Goal: Information Seeking & Learning: Learn about a topic

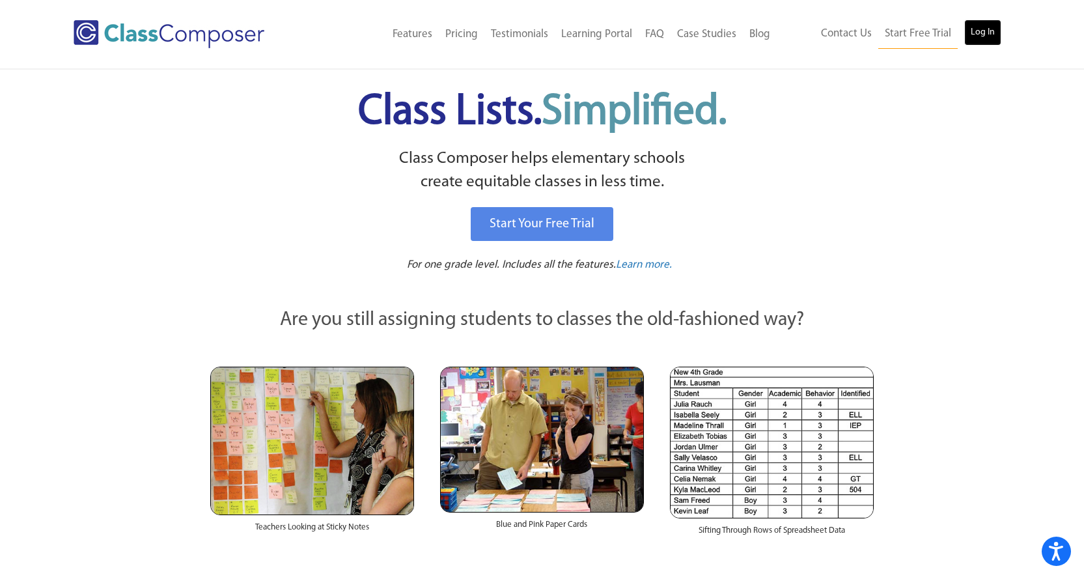
click at [974, 29] on link "Log In" at bounding box center [982, 33] width 37 height 26
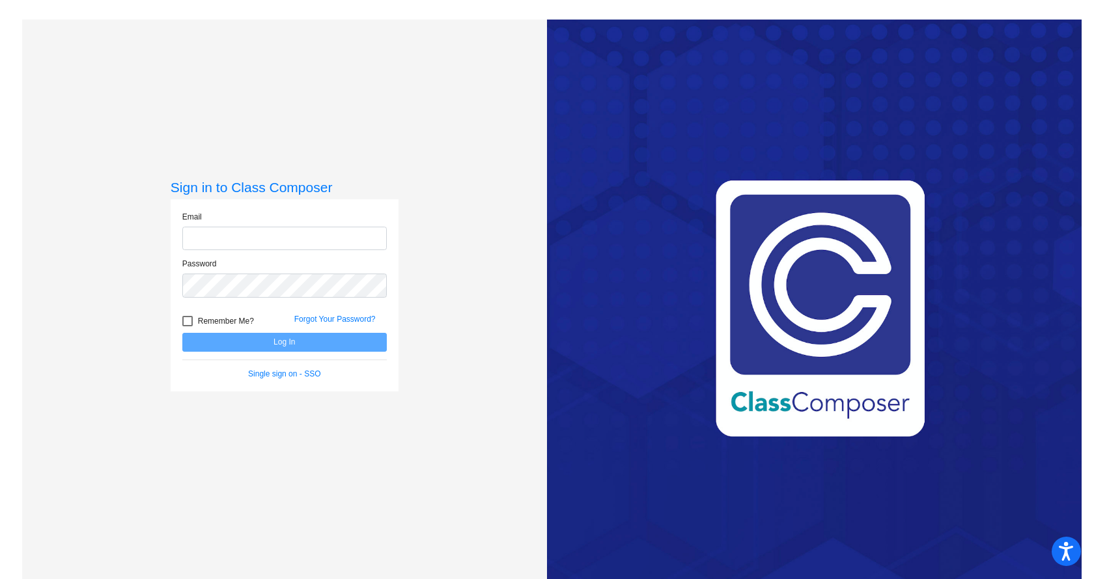
type input "[EMAIL_ADDRESS][DOMAIN_NAME]"
click at [281, 342] on button "Log In" at bounding box center [284, 342] width 204 height 19
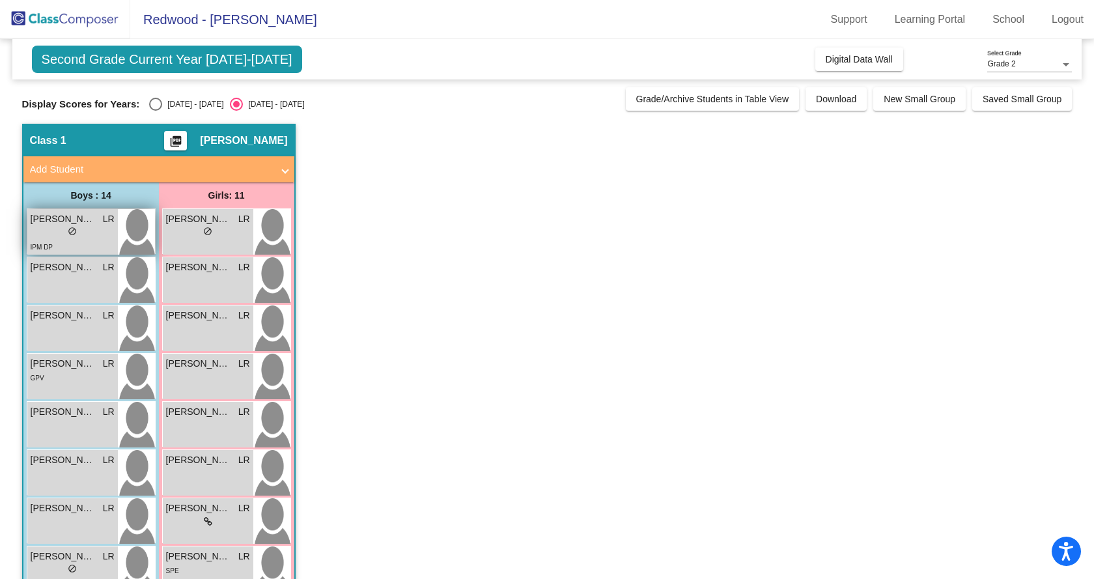
click at [89, 228] on div "lock do_not_disturb_alt" at bounding box center [73, 233] width 84 height 14
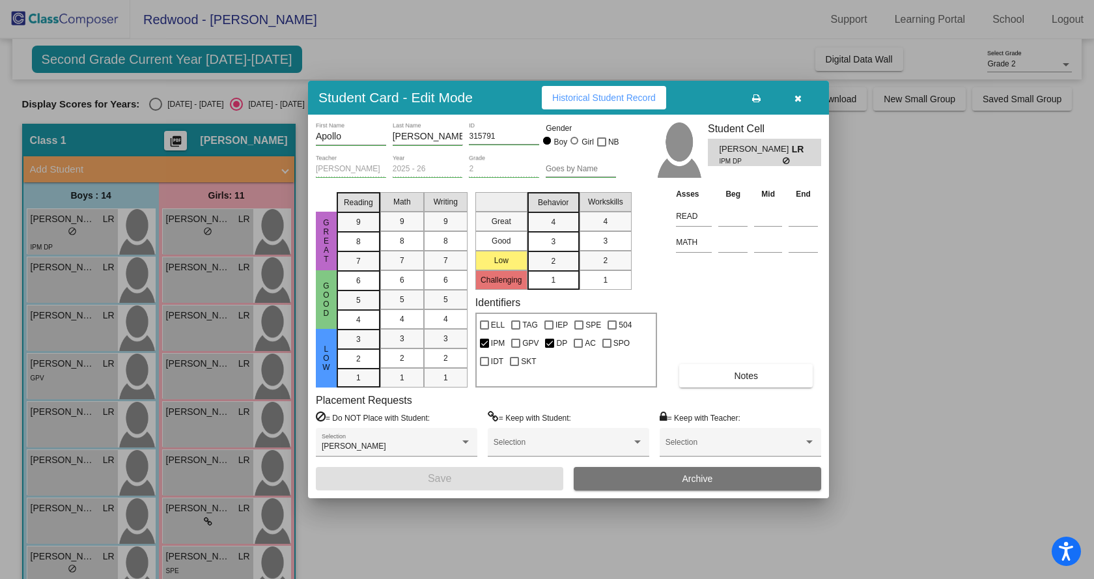
click at [579, 97] on span "Historical Student Record" at bounding box center [604, 97] width 104 height 10
click at [95, 276] on div at bounding box center [547, 289] width 1094 height 579
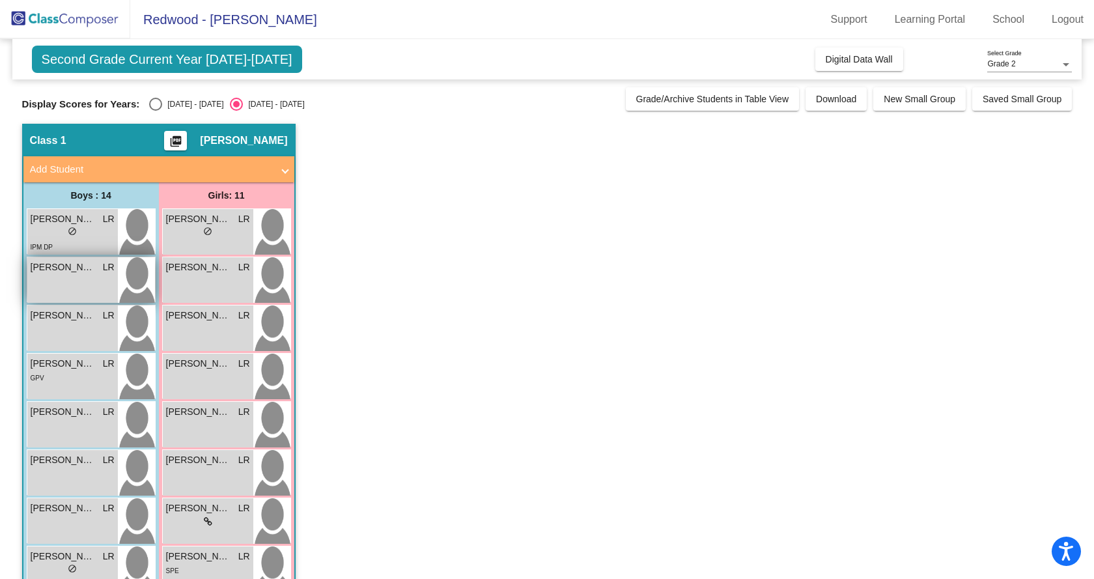
click at [91, 281] on div "Beau Brooks LR lock do_not_disturb_alt" at bounding box center [72, 280] width 90 height 46
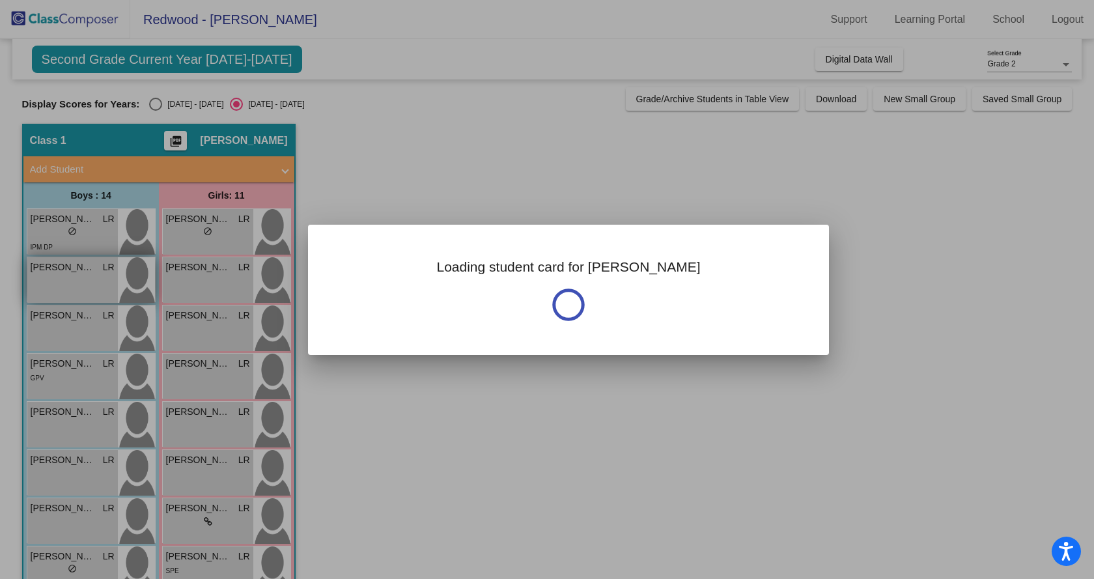
click at [91, 281] on div at bounding box center [547, 289] width 1094 height 579
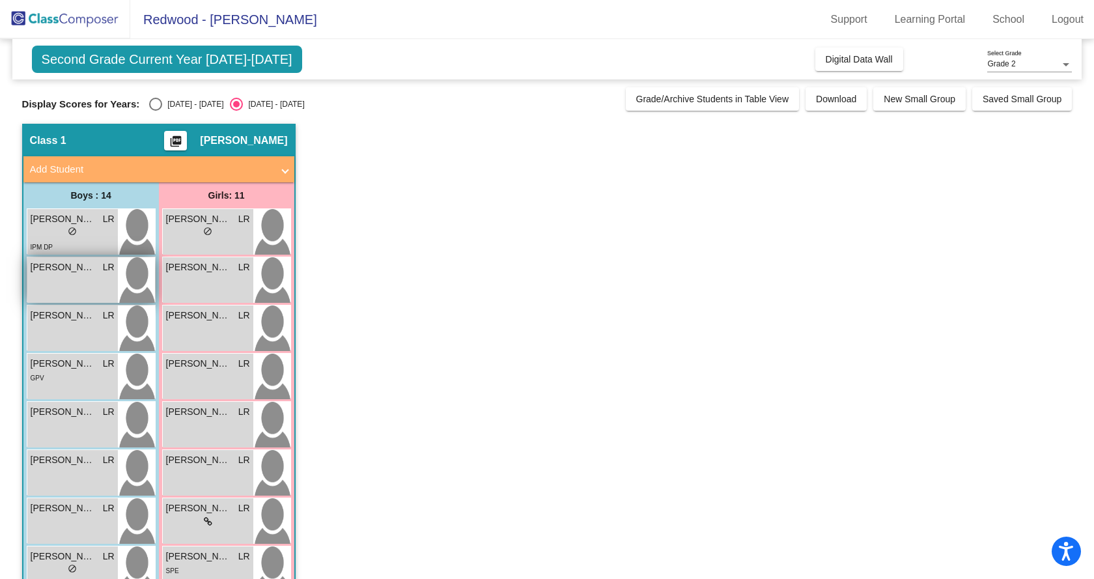
click at [92, 283] on div "Beau Brooks LR lock do_not_disturb_alt" at bounding box center [72, 280] width 90 height 46
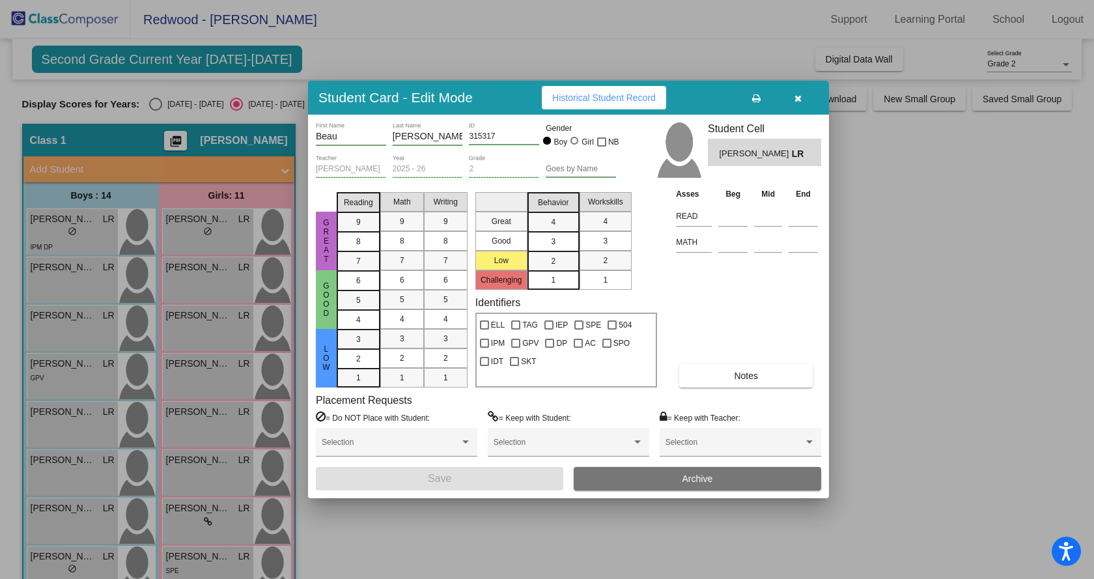
click at [602, 90] on button "Historical Student Record" at bounding box center [604, 97] width 124 height 23
click at [51, 333] on div at bounding box center [547, 289] width 1094 height 579
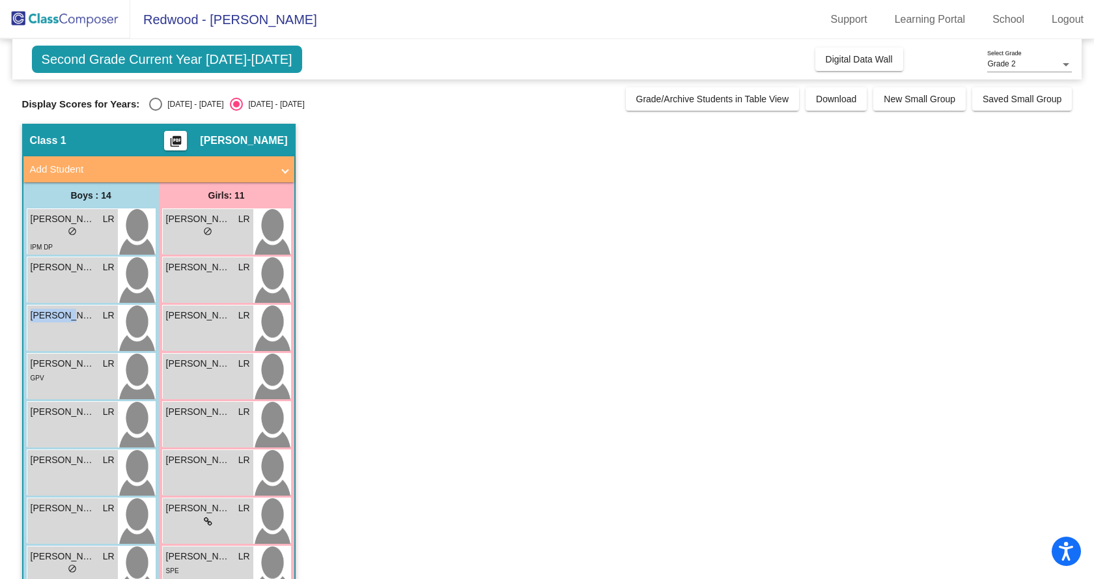
click at [51, 333] on div "Bennett Webber LR lock do_not_disturb_alt" at bounding box center [72, 328] width 90 height 46
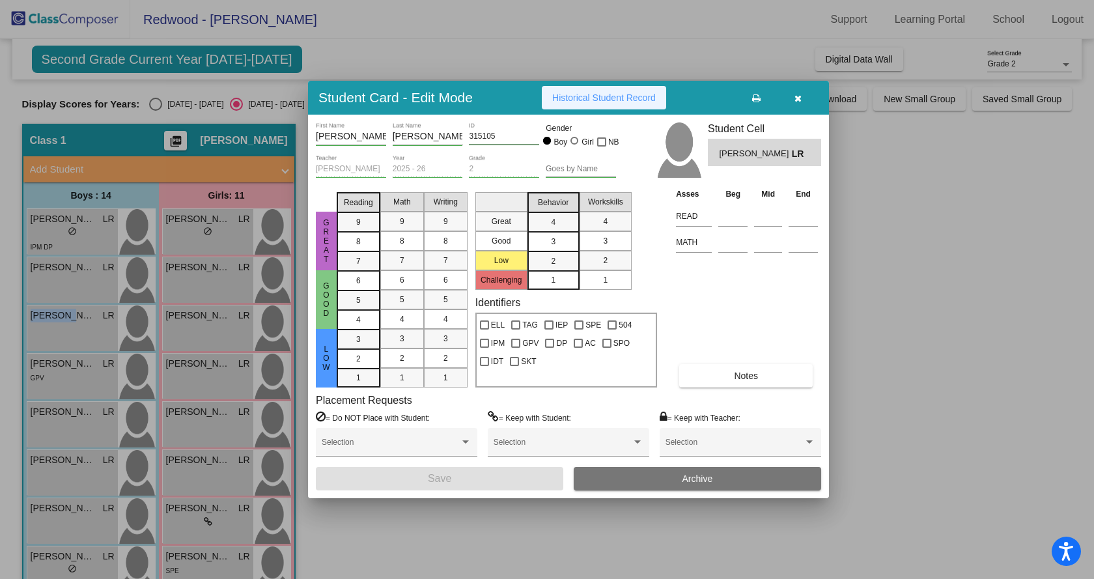
click at [605, 96] on span "Historical Student Record" at bounding box center [604, 97] width 104 height 10
click at [61, 372] on div at bounding box center [547, 289] width 1094 height 579
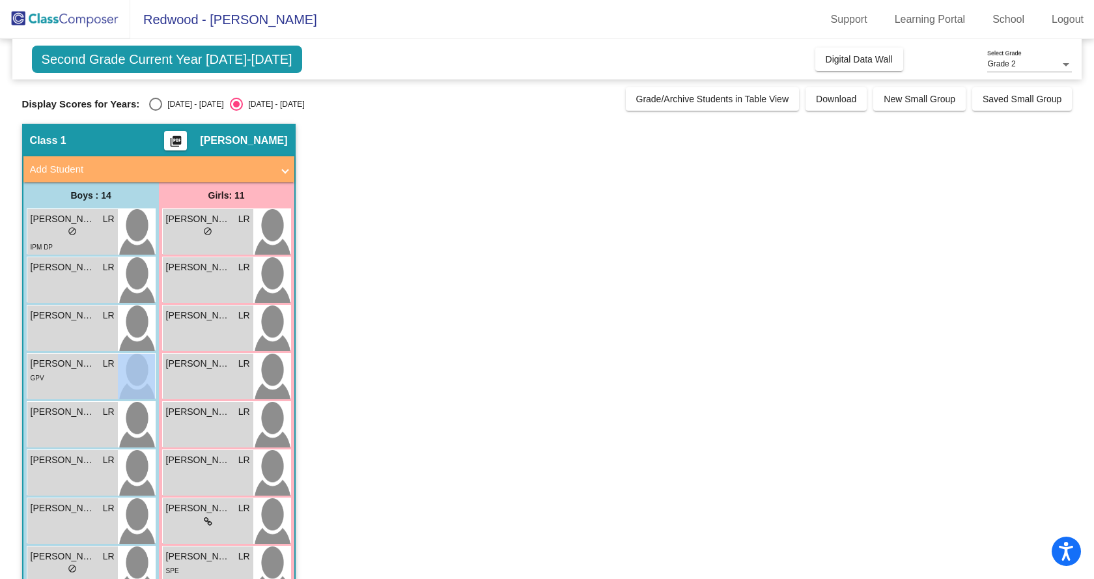
click at [61, 372] on div "GPV" at bounding box center [73, 377] width 84 height 14
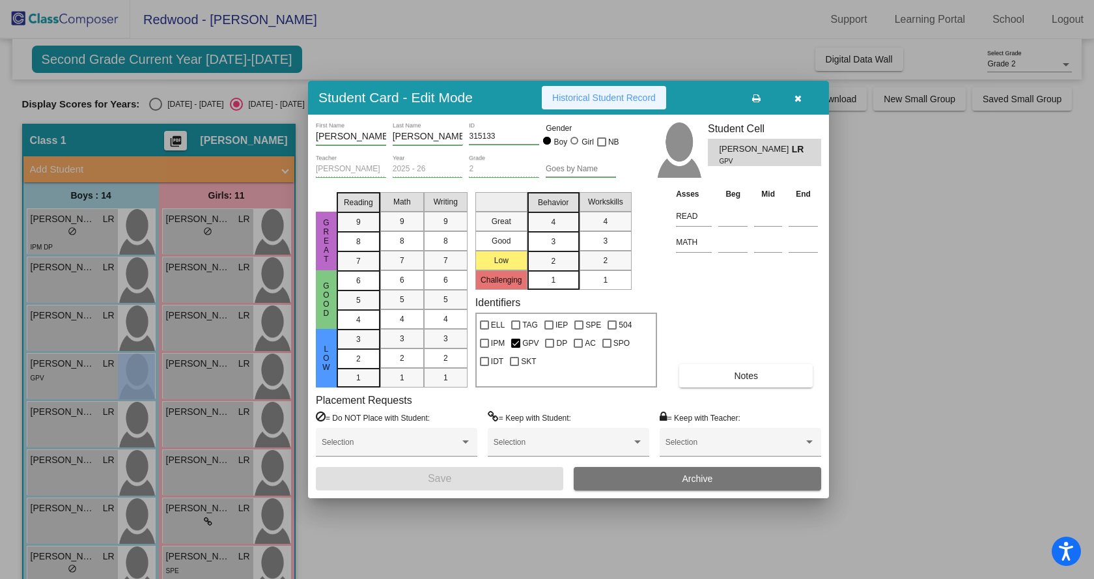
click at [574, 97] on span "Historical Student Record" at bounding box center [604, 97] width 104 height 10
click at [61, 423] on div at bounding box center [547, 289] width 1094 height 579
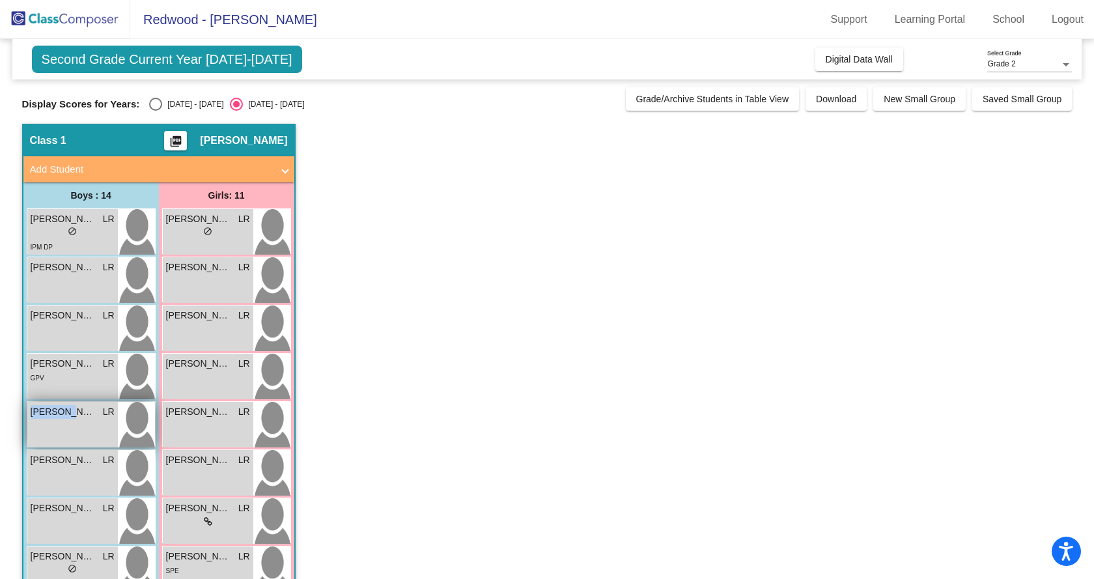
click at [61, 423] on div "Jamison Ellis LR lock do_not_disturb_alt" at bounding box center [72, 425] width 90 height 46
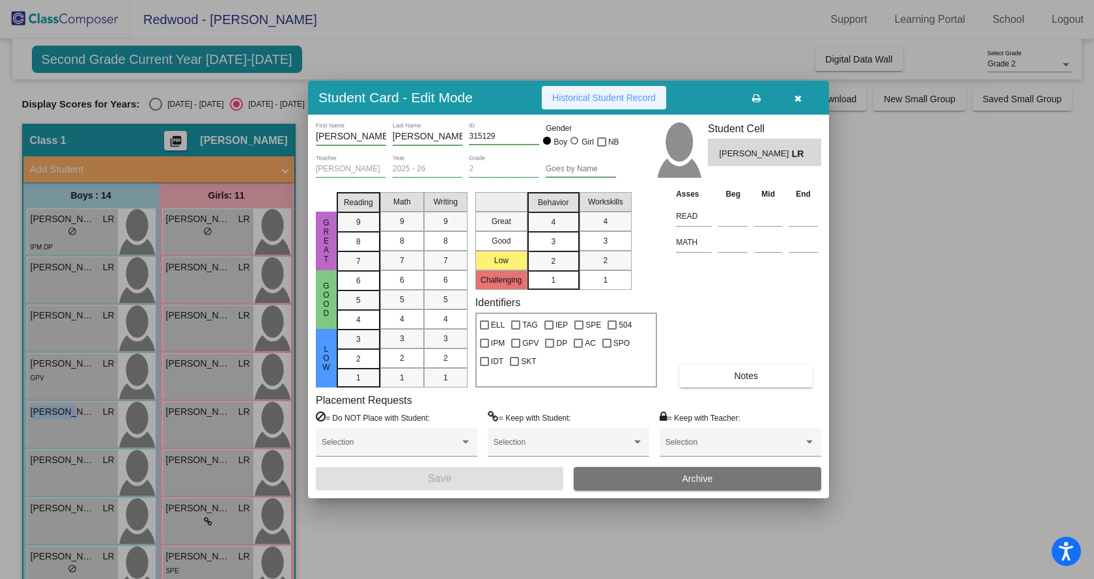
click at [585, 98] on span "Historical Student Record" at bounding box center [604, 97] width 104 height 10
click at [43, 378] on div at bounding box center [547, 289] width 1094 height 579
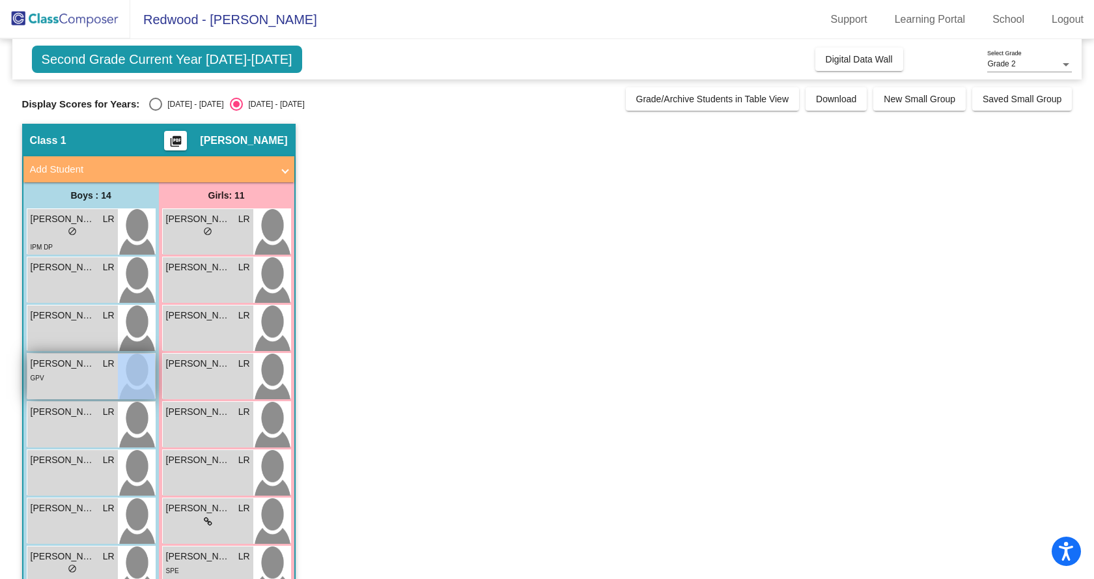
click at [43, 378] on span "GPV" at bounding box center [38, 377] width 14 height 7
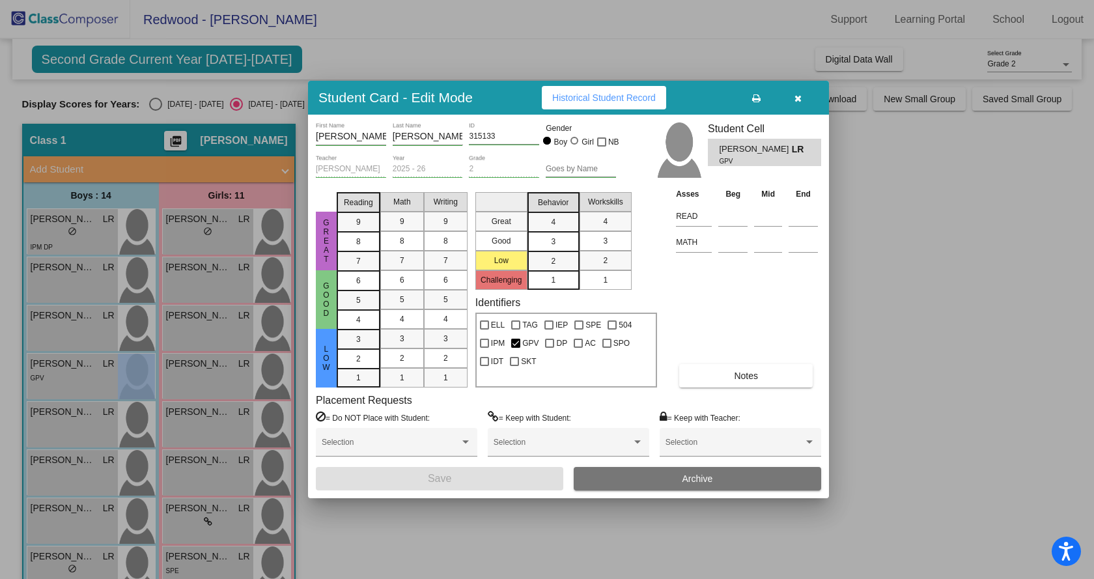
click at [590, 102] on span "Historical Student Record" at bounding box center [604, 97] width 104 height 10
click at [62, 479] on div at bounding box center [547, 289] width 1094 height 579
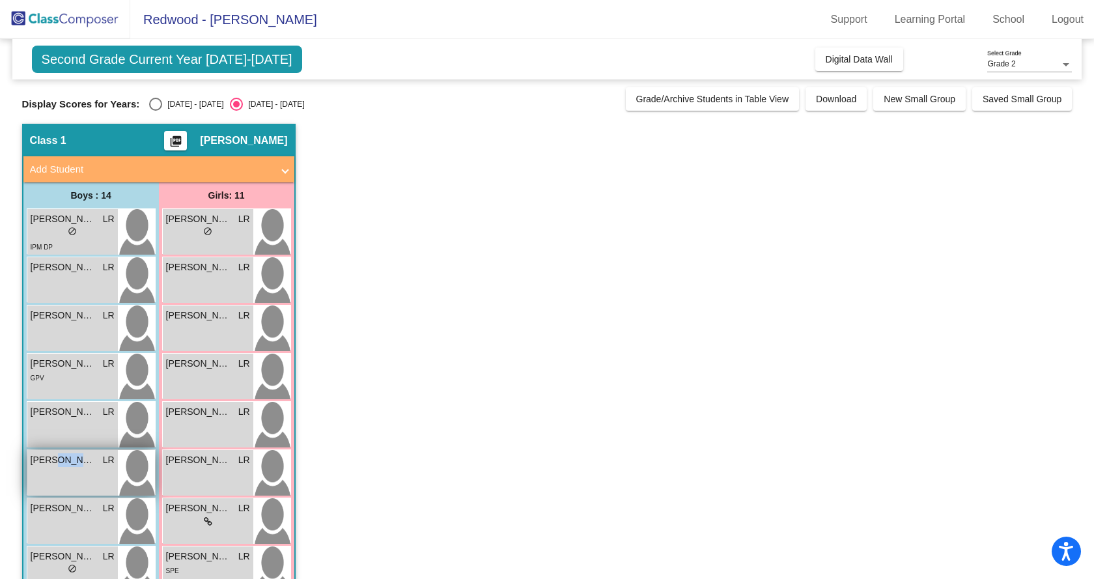
click at [62, 479] on div "Knox Johnson LR lock do_not_disturb_alt" at bounding box center [72, 473] width 90 height 46
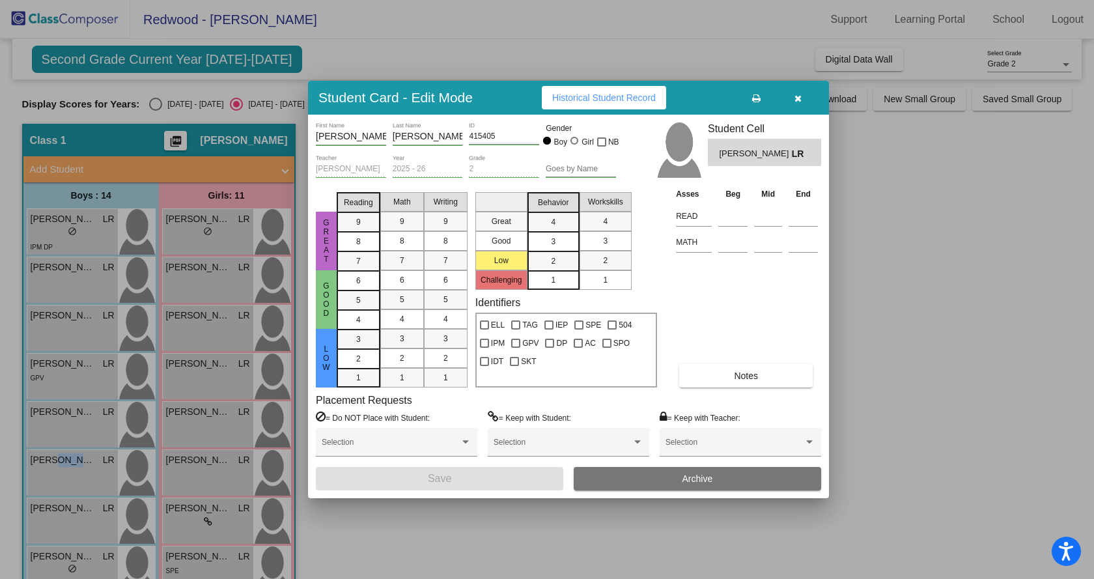
click at [591, 87] on button "Historical Student Record" at bounding box center [604, 97] width 124 height 23
click at [85, 516] on div at bounding box center [547, 289] width 1094 height 579
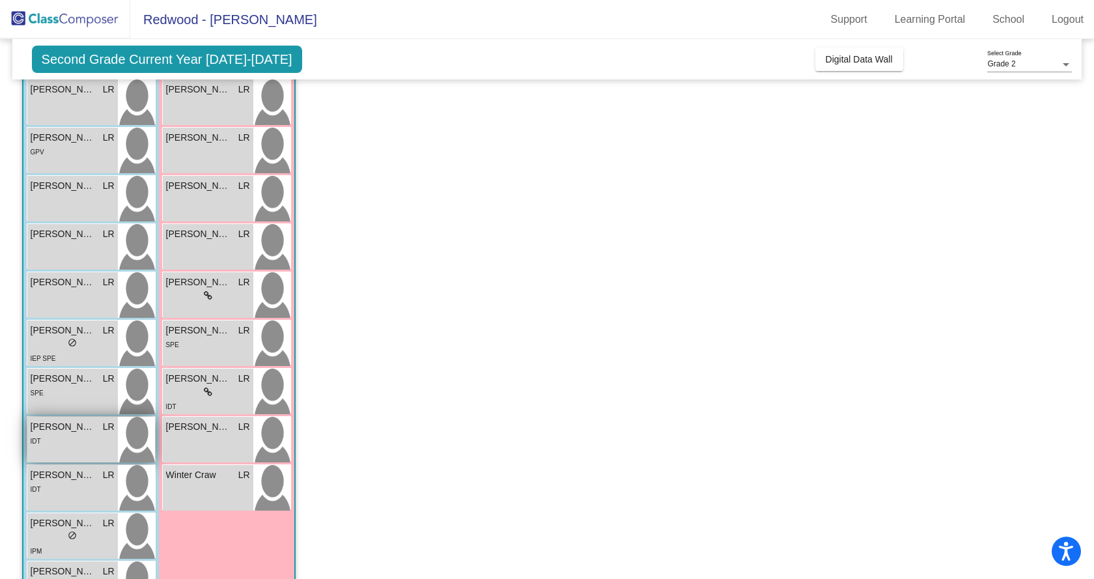
scroll to position [260, 0]
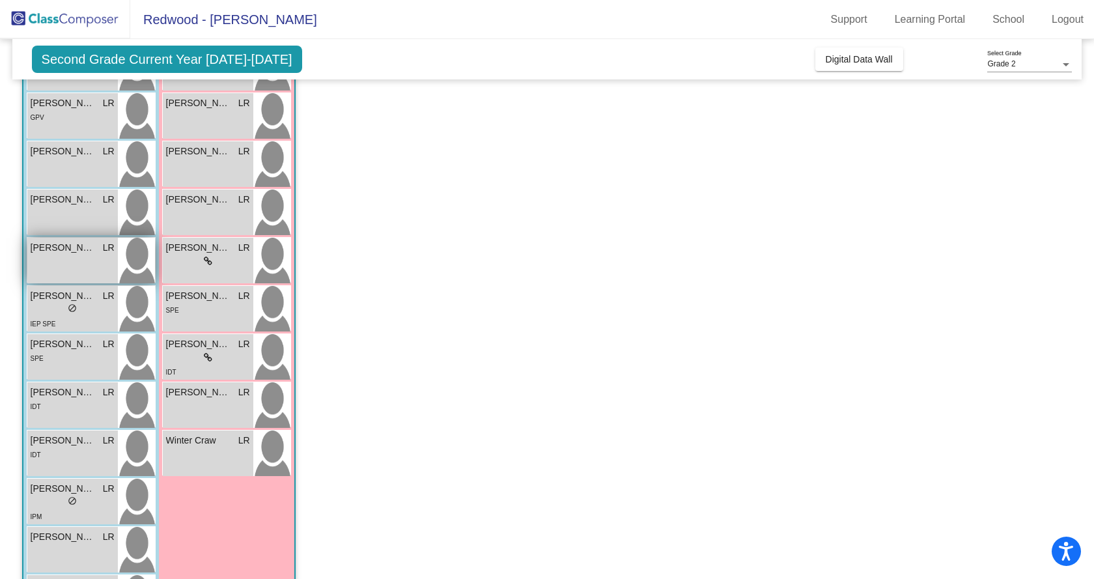
click at [82, 253] on span "[PERSON_NAME]" at bounding box center [63, 248] width 65 height 14
click at [61, 264] on div "Luke Huntsman LR lock do_not_disturb_alt" at bounding box center [72, 261] width 90 height 46
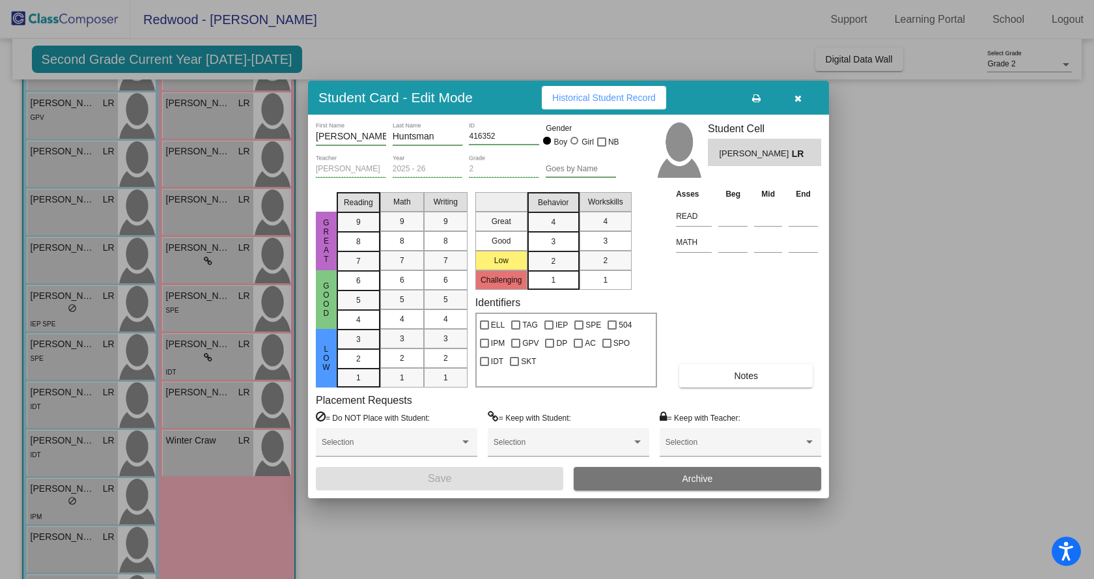
click at [592, 97] on span "Historical Student Record" at bounding box center [604, 97] width 104 height 10
click at [52, 300] on div at bounding box center [547, 289] width 1094 height 579
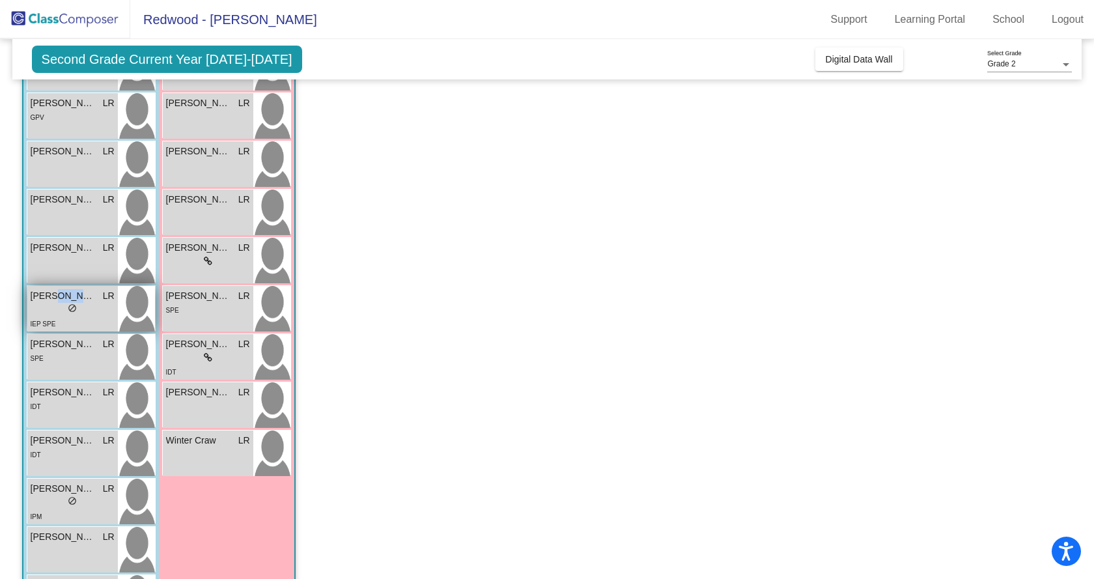
click at [52, 300] on span "[PERSON_NAME]" at bounding box center [63, 296] width 65 height 14
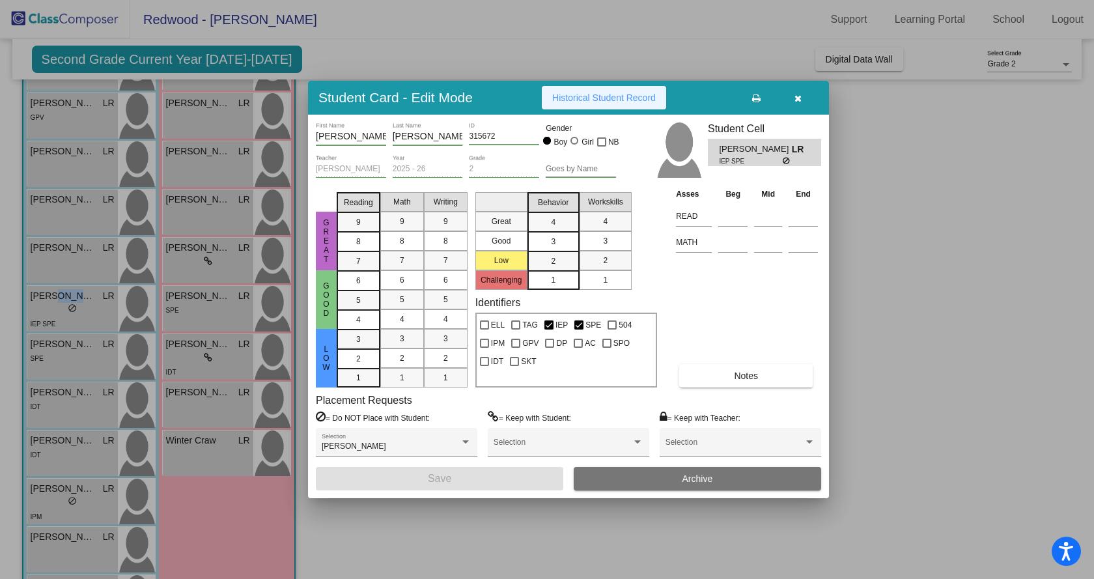
click at [598, 95] on span "Historical Student Record" at bounding box center [604, 97] width 104 height 10
click at [68, 368] on div at bounding box center [547, 289] width 1094 height 579
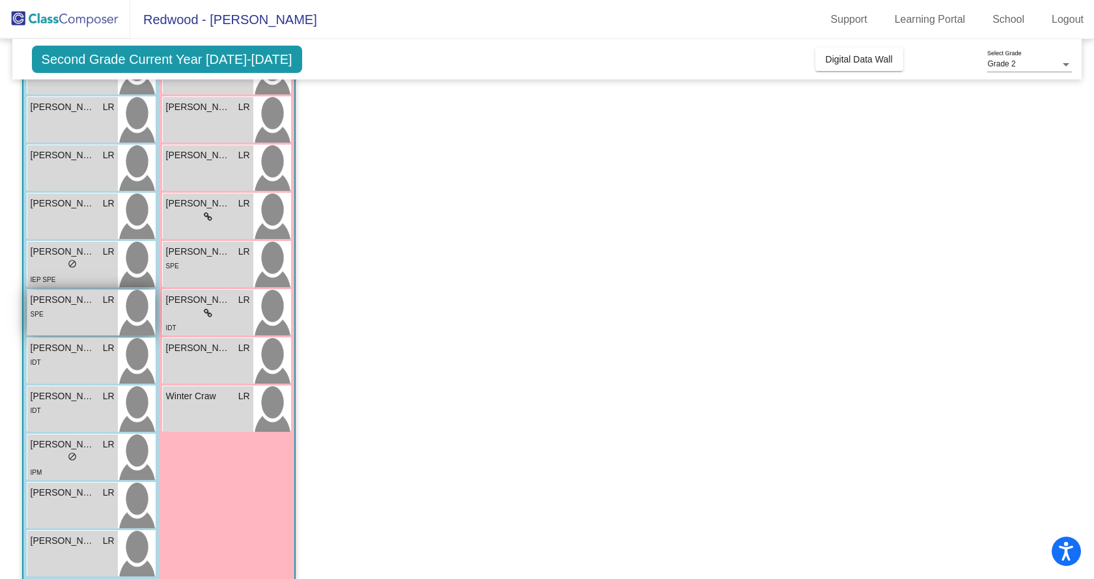
scroll to position [325, 0]
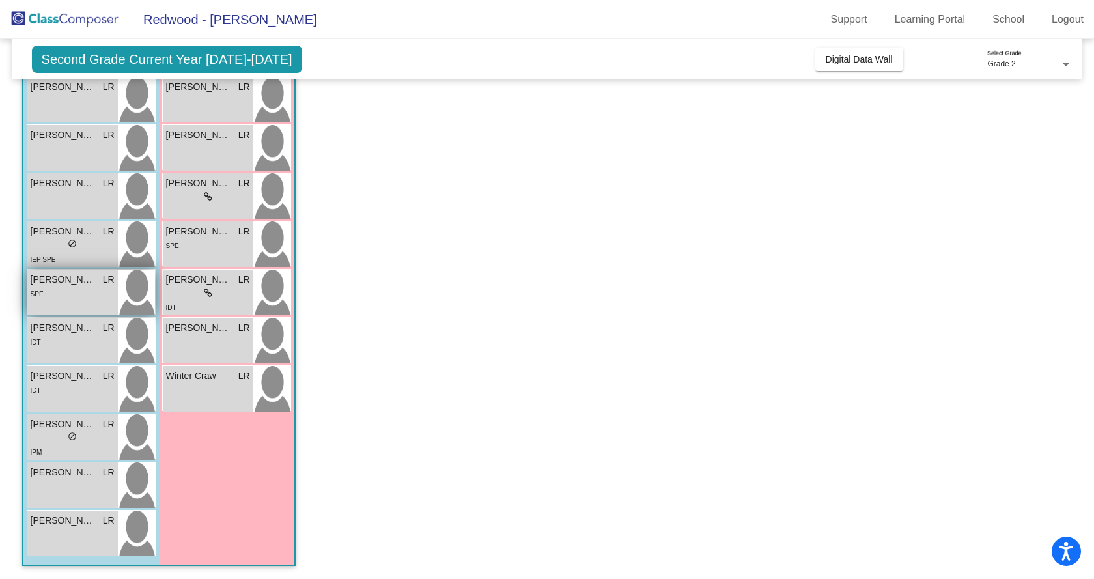
click at [58, 299] on div "SPE" at bounding box center [73, 293] width 84 height 14
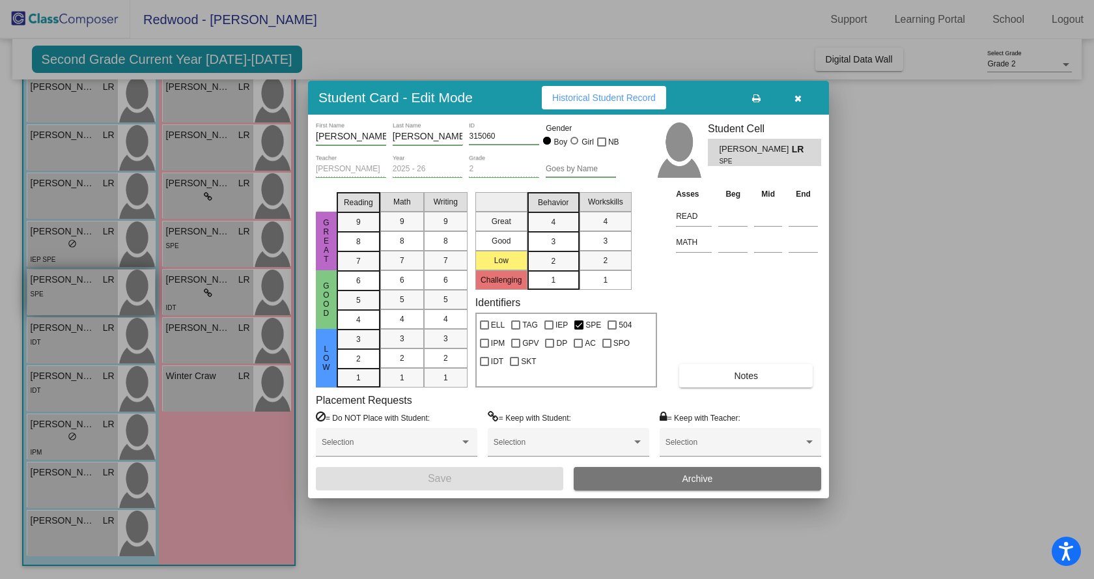
click at [58, 299] on div at bounding box center [547, 289] width 1094 height 579
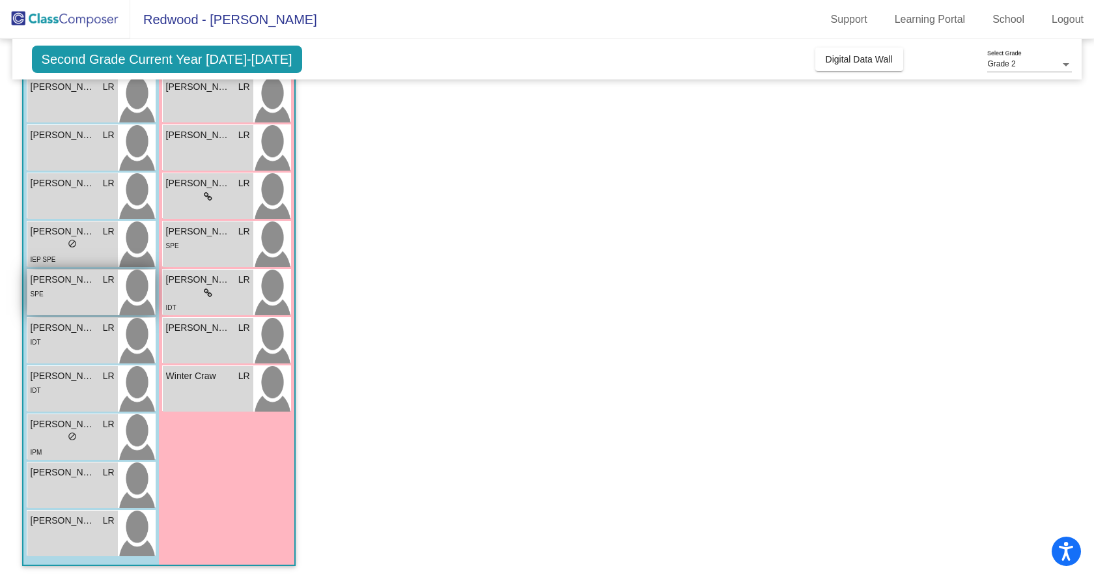
click at [58, 299] on div "SPE" at bounding box center [73, 293] width 84 height 14
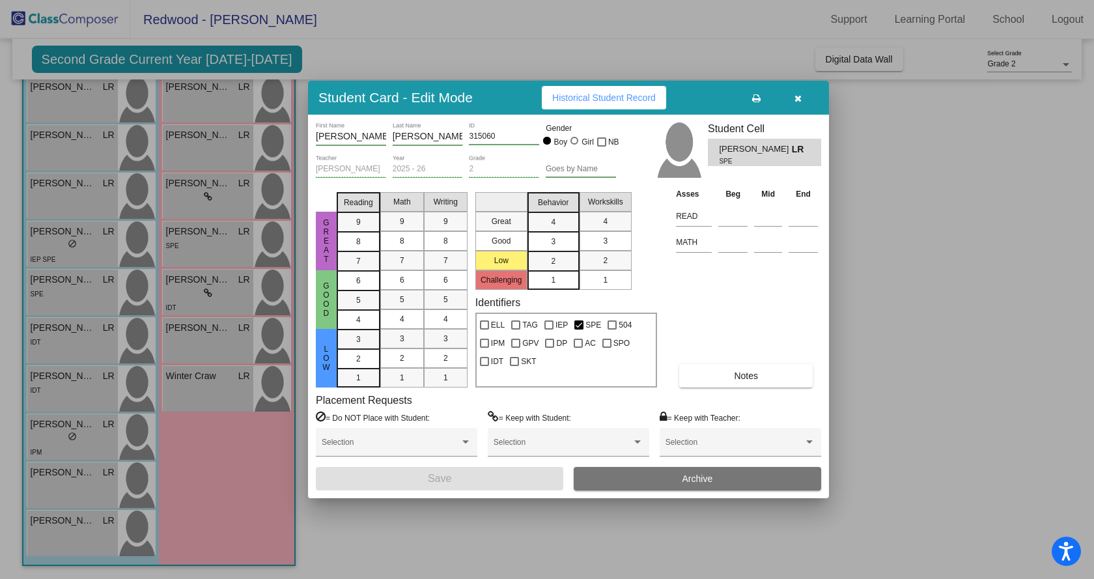
click at [559, 98] on span "Historical Student Record" at bounding box center [604, 97] width 104 height 10
click at [797, 94] on icon "button" at bounding box center [797, 98] width 7 height 9
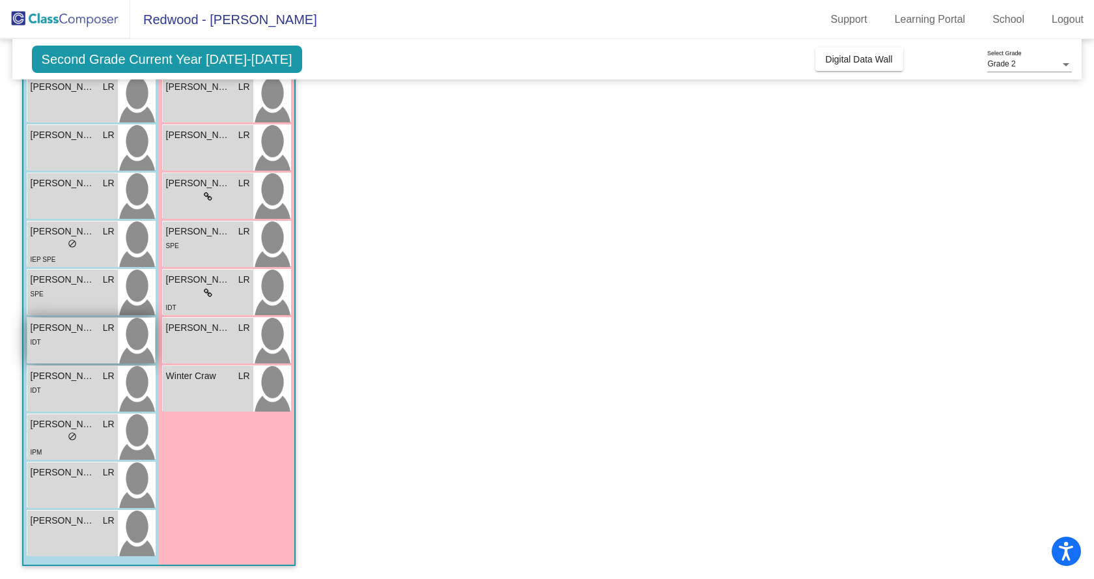
click at [68, 336] on div "IDT" at bounding box center [73, 342] width 84 height 14
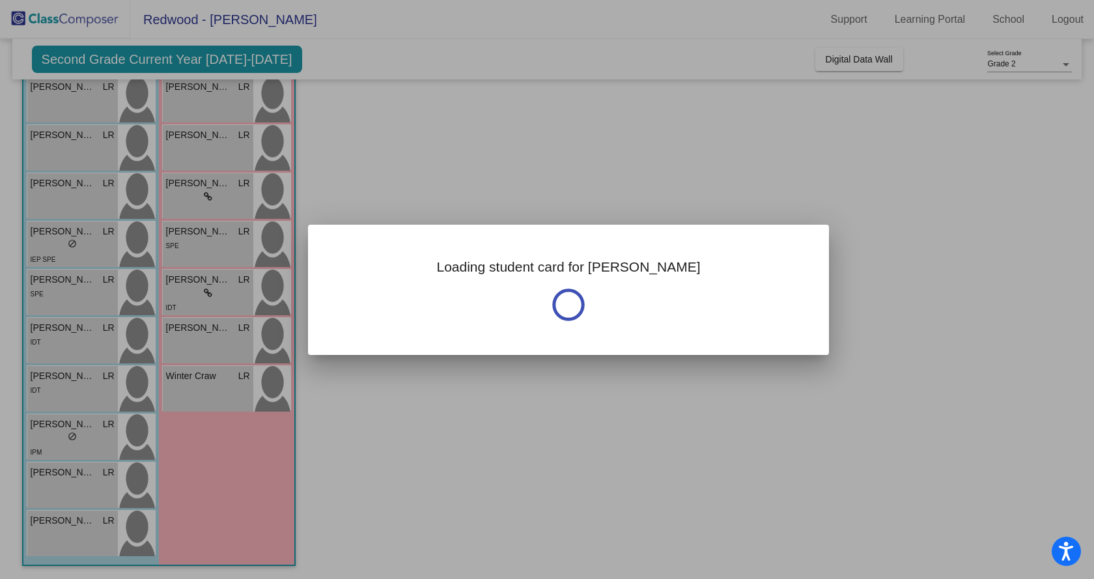
click at [68, 336] on div at bounding box center [547, 289] width 1094 height 579
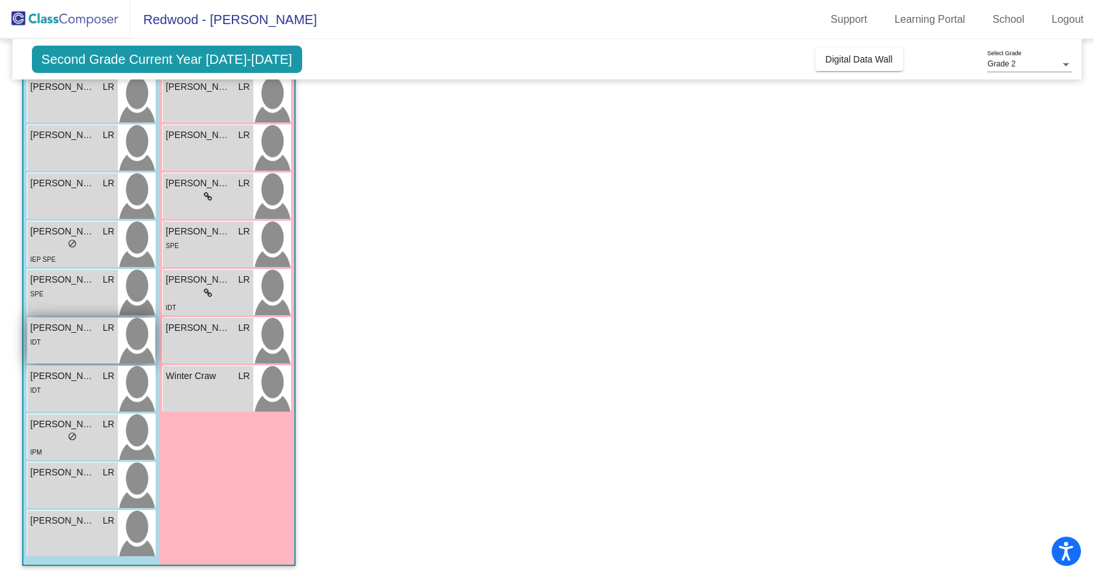
click at [68, 336] on div "IDT" at bounding box center [73, 342] width 84 height 14
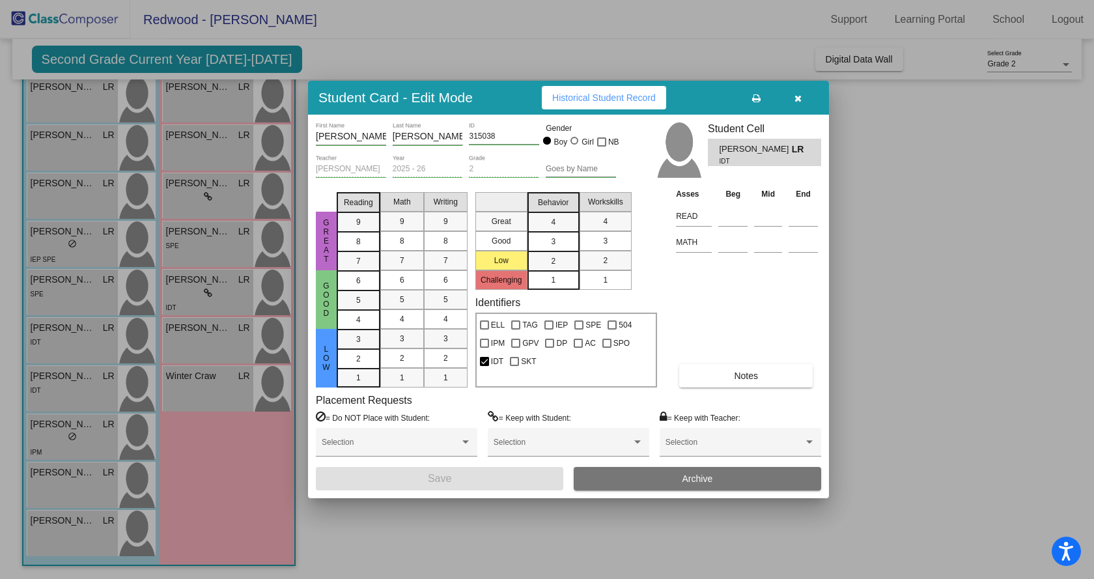
click at [592, 101] on span "Historical Student Record" at bounding box center [604, 97] width 104 height 10
click at [69, 404] on div at bounding box center [547, 289] width 1094 height 579
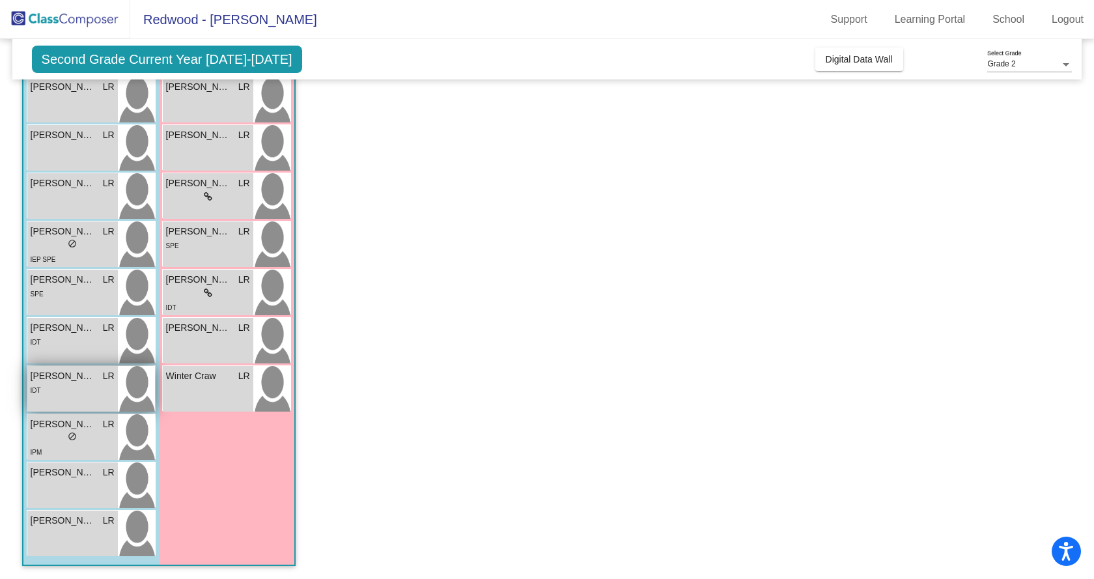
click at [66, 398] on div "Rhys Morgan LR lock do_not_disturb_alt IDT" at bounding box center [72, 389] width 90 height 46
click at [66, 396] on div "IDT" at bounding box center [73, 390] width 84 height 14
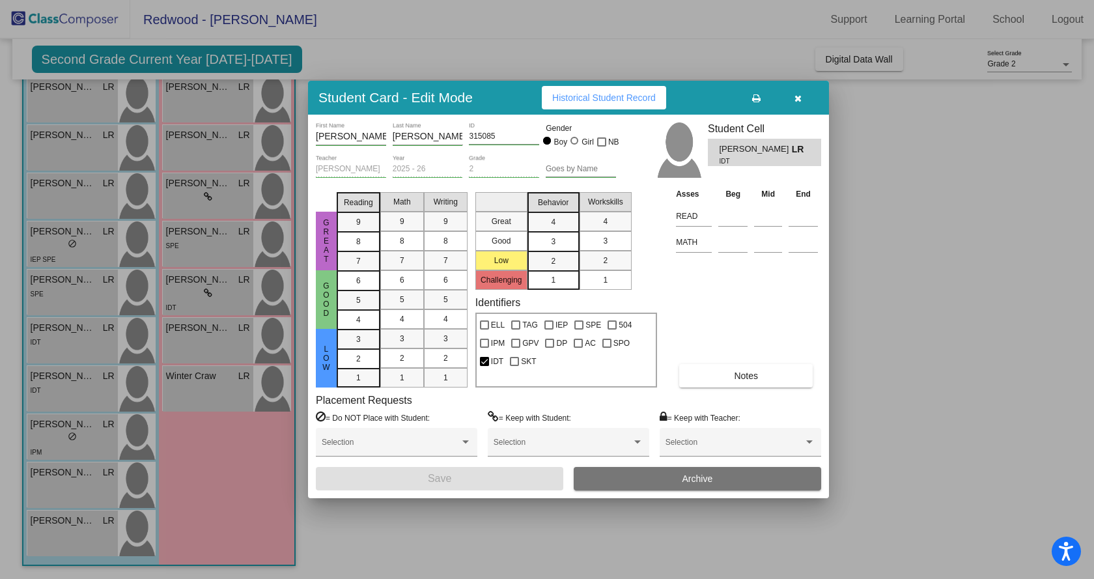
click at [599, 98] on span "Historical Student Record" at bounding box center [604, 97] width 104 height 10
click at [799, 97] on icon "button" at bounding box center [797, 98] width 7 height 9
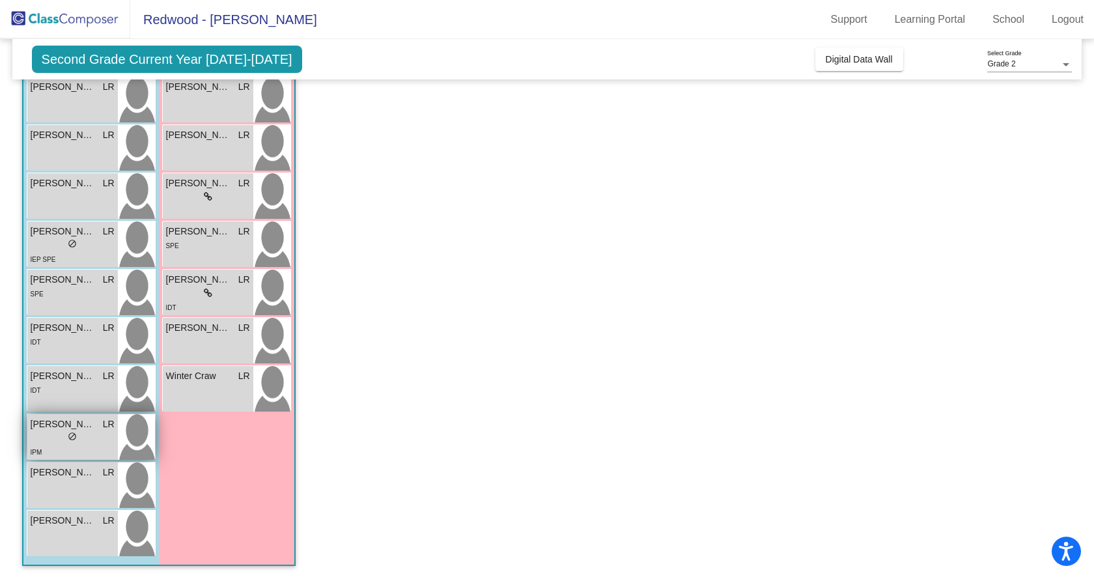
click at [79, 442] on div "lock do_not_disturb_alt" at bounding box center [73, 438] width 84 height 14
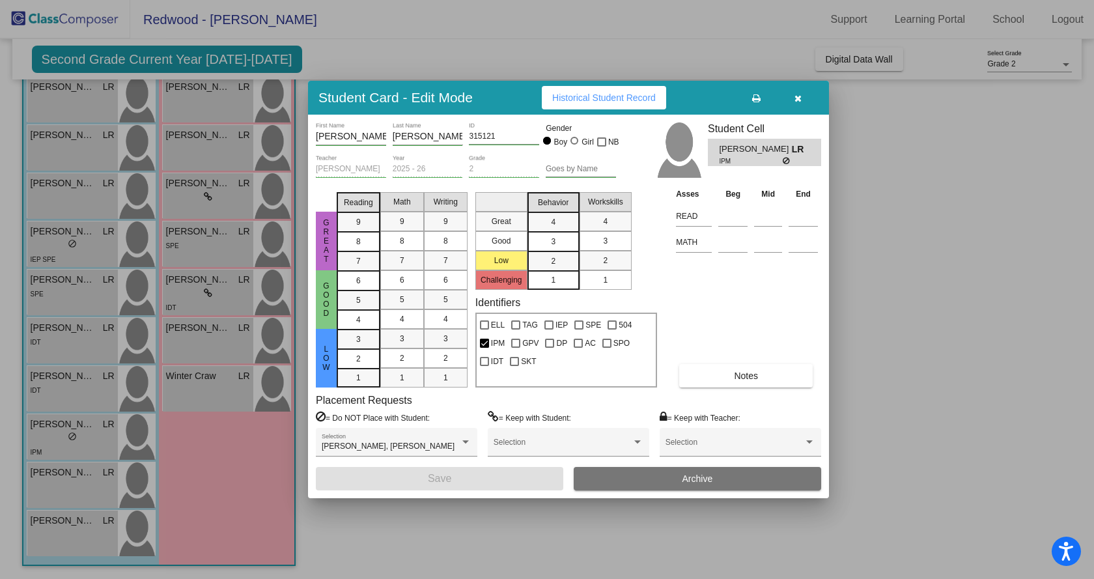
click at [594, 96] on span "Historical Student Record" at bounding box center [604, 97] width 104 height 10
click at [797, 96] on icon "button" at bounding box center [797, 98] width 7 height 9
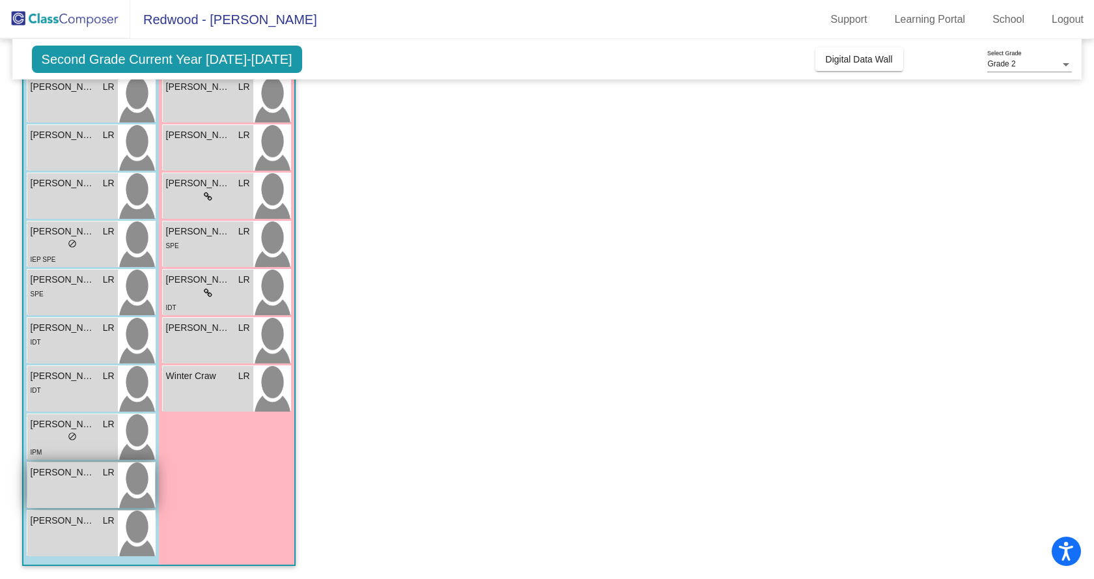
click at [70, 483] on div "Samuel Appling LR lock do_not_disturb_alt" at bounding box center [72, 485] width 90 height 46
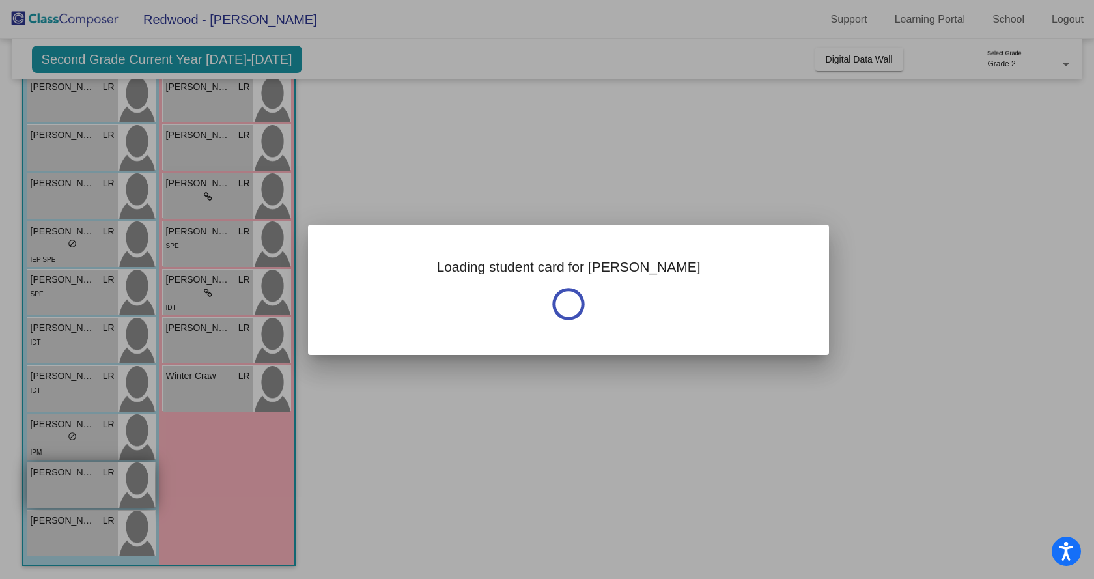
click at [70, 483] on div at bounding box center [547, 289] width 1094 height 579
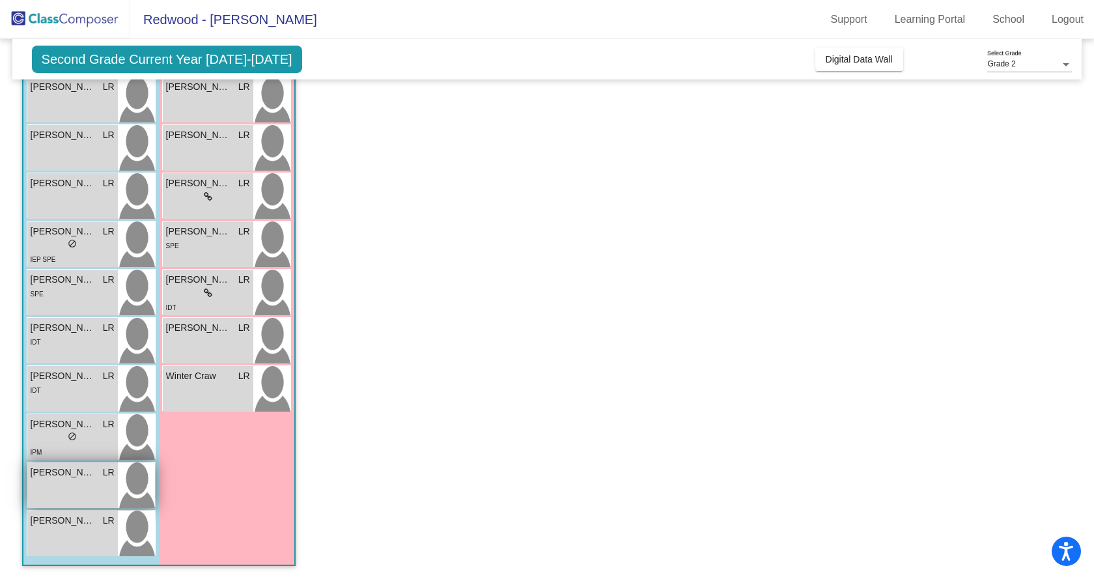
click at [70, 483] on div "Samuel Appling LR lock do_not_disturb_alt" at bounding box center [72, 485] width 90 height 46
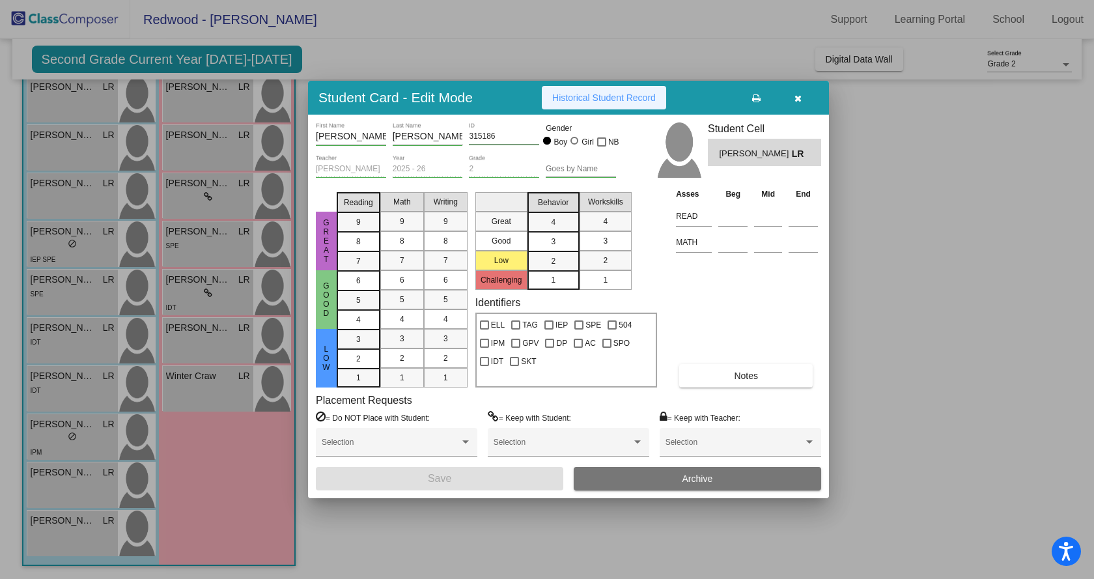
click at [588, 90] on button "Historical Student Record" at bounding box center [604, 97] width 124 height 23
click at [799, 92] on span "button" at bounding box center [797, 97] width 7 height 10
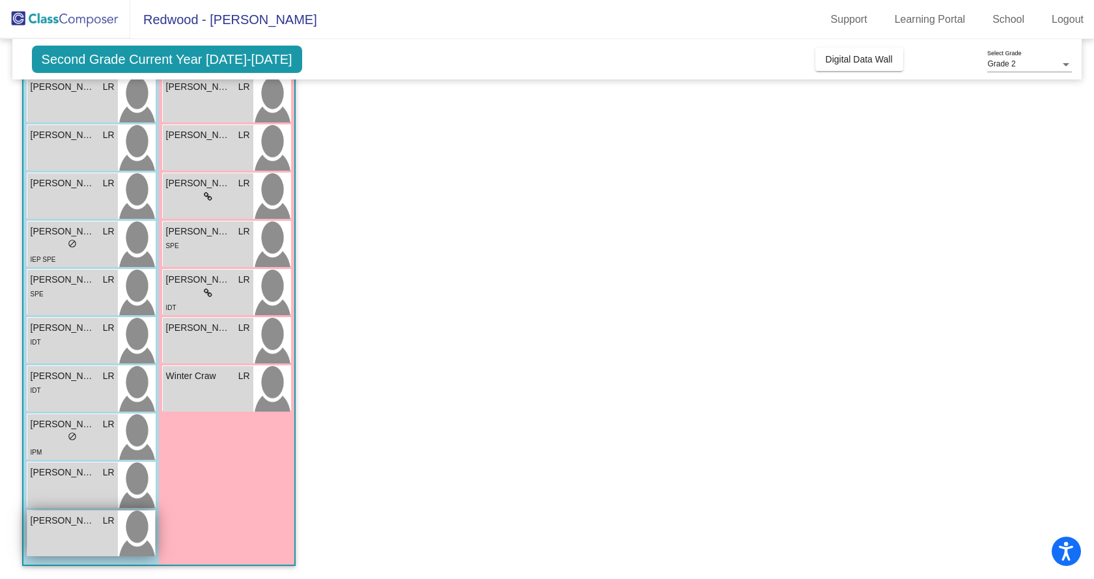
click at [56, 538] on div "William Morgan LR lock do_not_disturb_alt" at bounding box center [72, 533] width 90 height 46
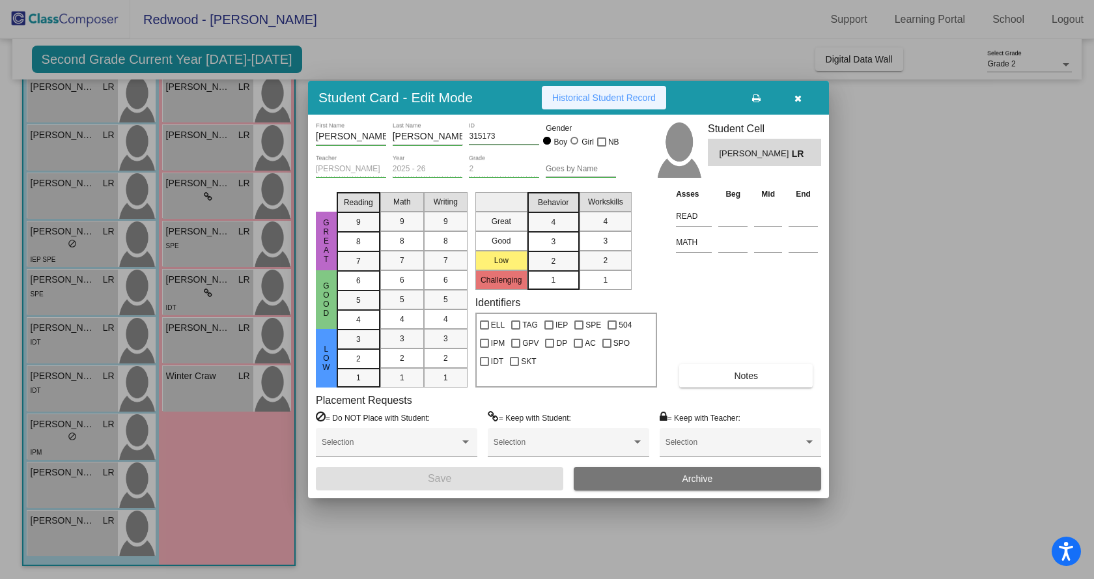
click at [569, 96] on span "Historical Student Record" at bounding box center [604, 97] width 104 height 10
drag, startPoint x: 802, startPoint y: 98, endPoint x: 753, endPoint y: 113, distance: 51.9
click at [800, 96] on button "button" at bounding box center [798, 97] width 42 height 23
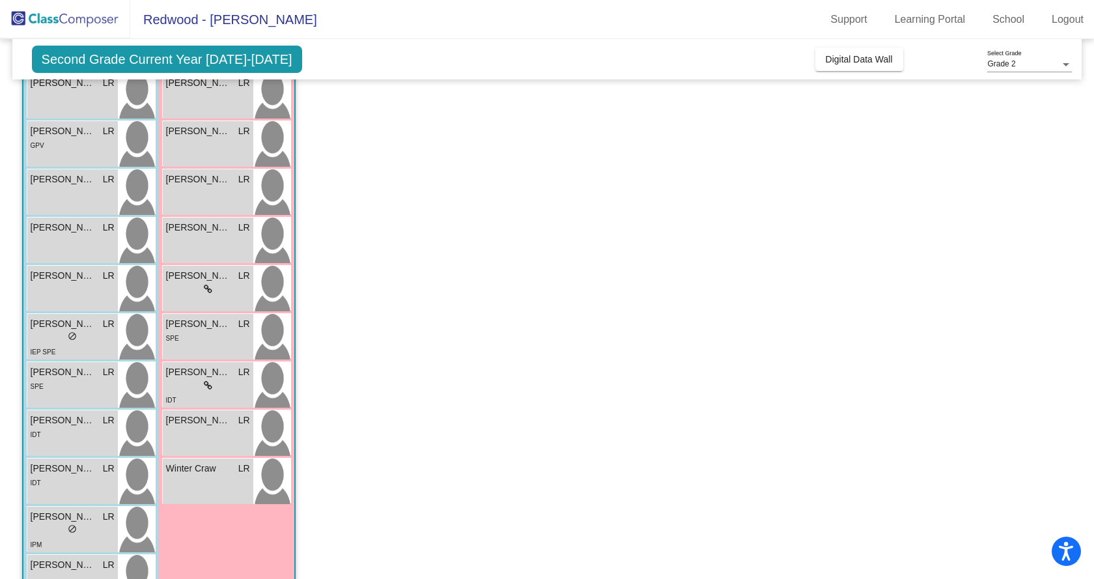
scroll to position [0, 0]
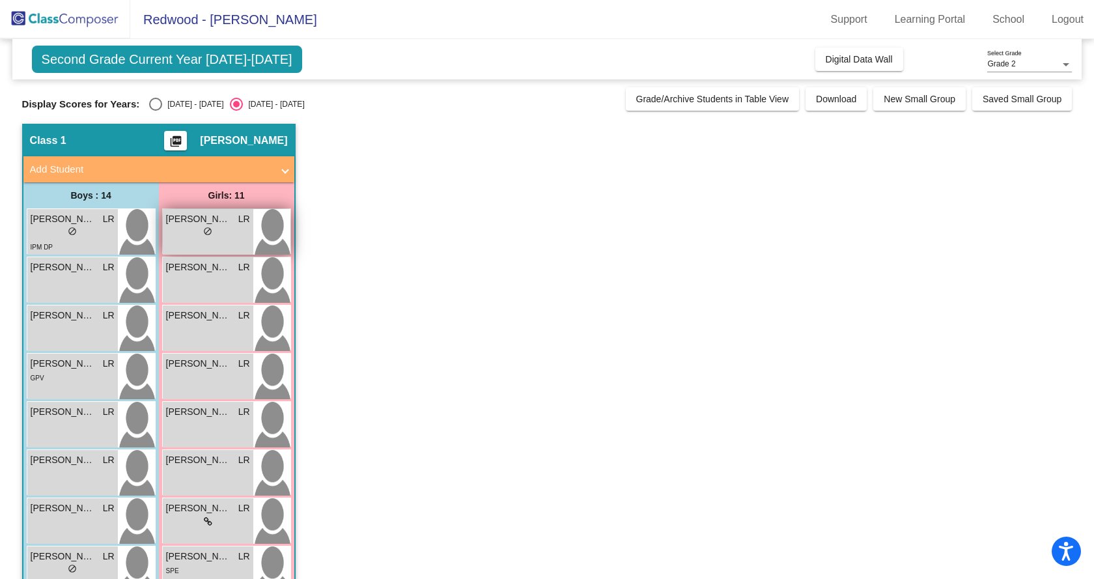
click at [214, 233] on div "lock do_not_disturb_alt" at bounding box center [208, 233] width 84 height 14
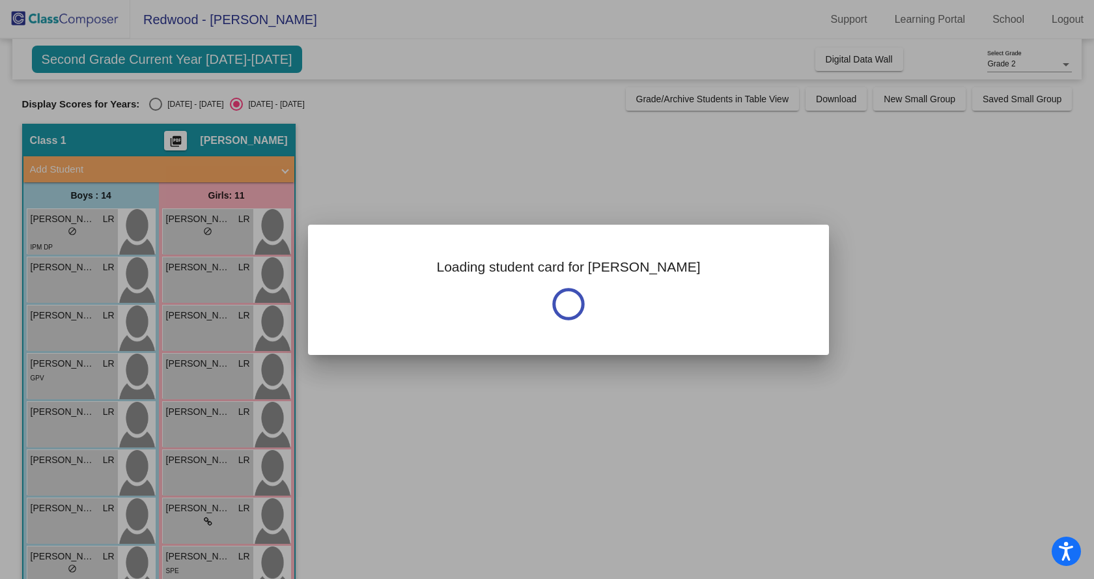
click at [214, 233] on div at bounding box center [547, 289] width 1094 height 579
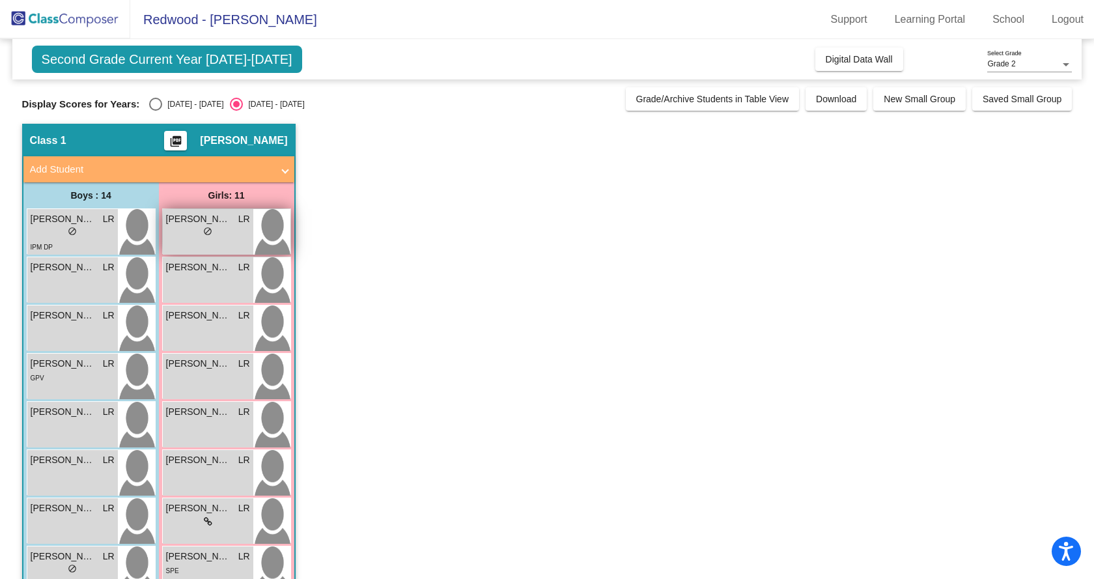
click at [214, 233] on div "lock do_not_disturb_alt" at bounding box center [208, 233] width 84 height 14
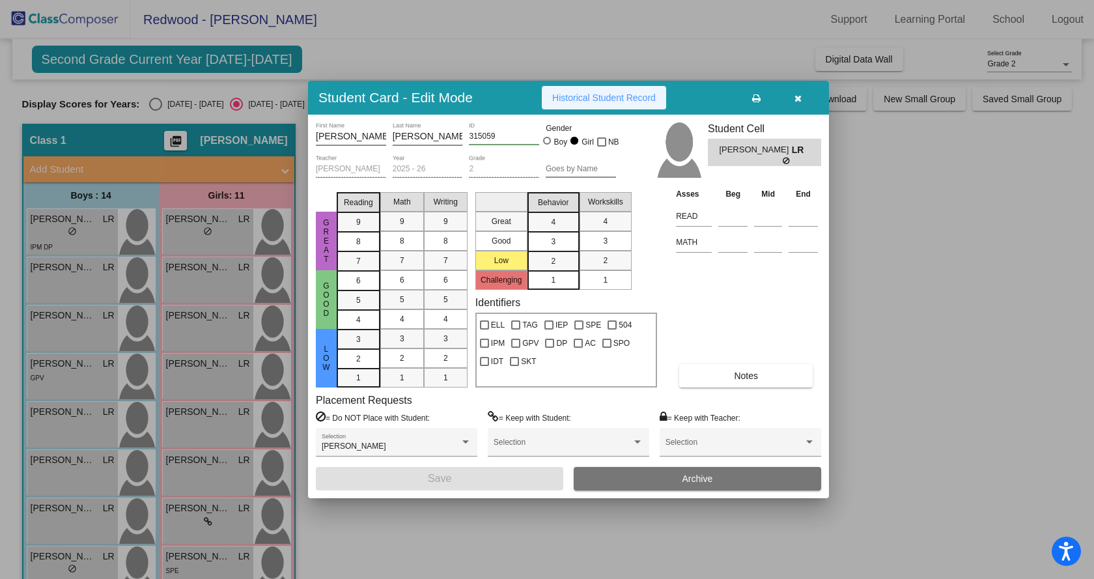
click at [601, 99] on span "Historical Student Record" at bounding box center [604, 97] width 104 height 10
drag, startPoint x: 801, startPoint y: 96, endPoint x: 788, endPoint y: 98, distance: 13.1
click at [801, 96] on button "button" at bounding box center [798, 97] width 42 height 23
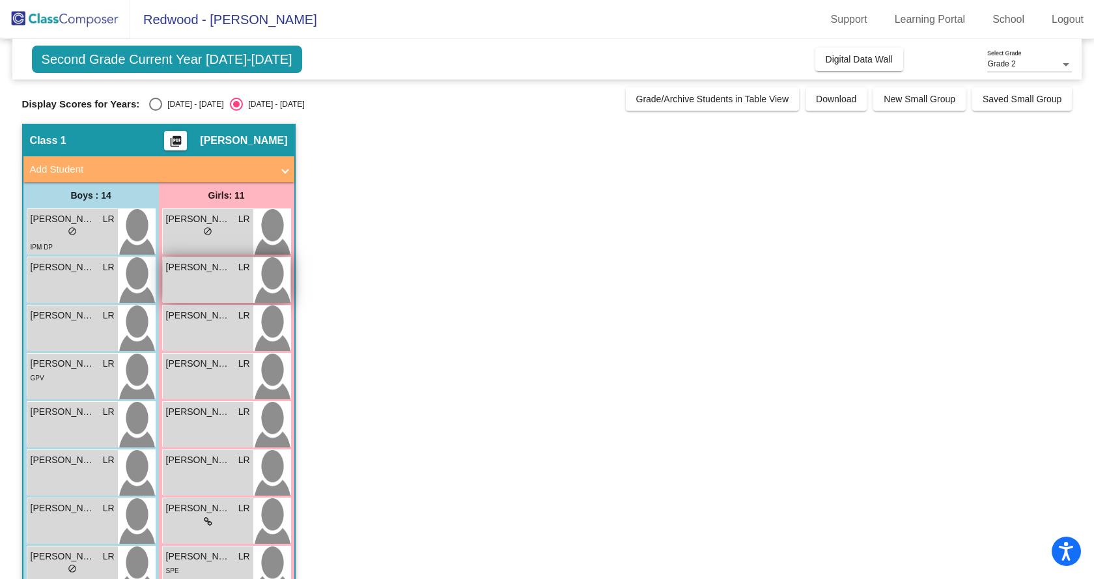
click at [215, 275] on div "Alanna Workley LR lock do_not_disturb_alt" at bounding box center [208, 280] width 90 height 46
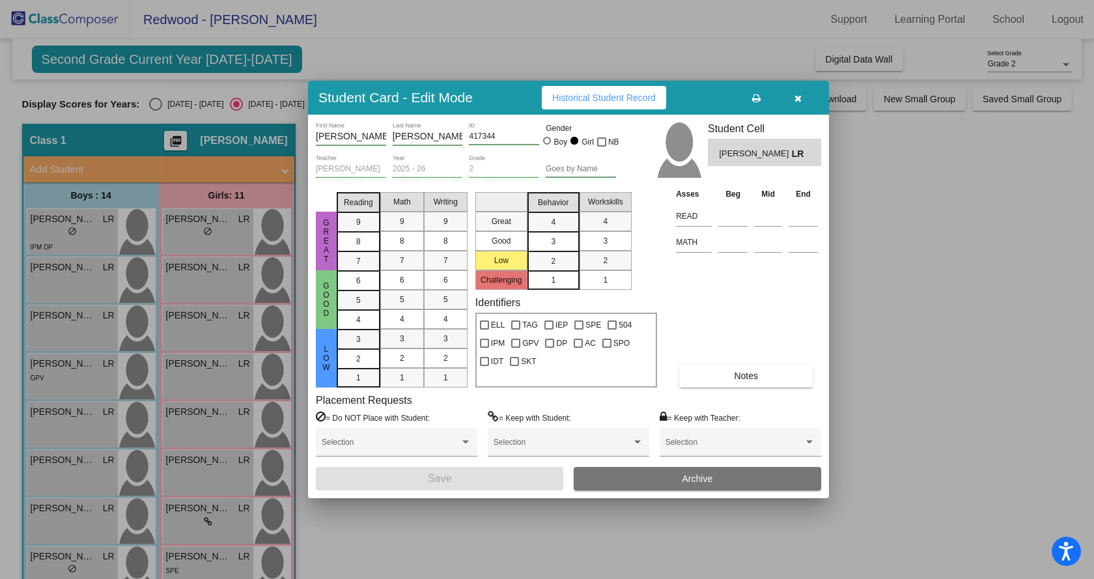
click at [595, 95] on span "Historical Student Record" at bounding box center [604, 97] width 104 height 10
click at [197, 329] on div at bounding box center [547, 289] width 1094 height 579
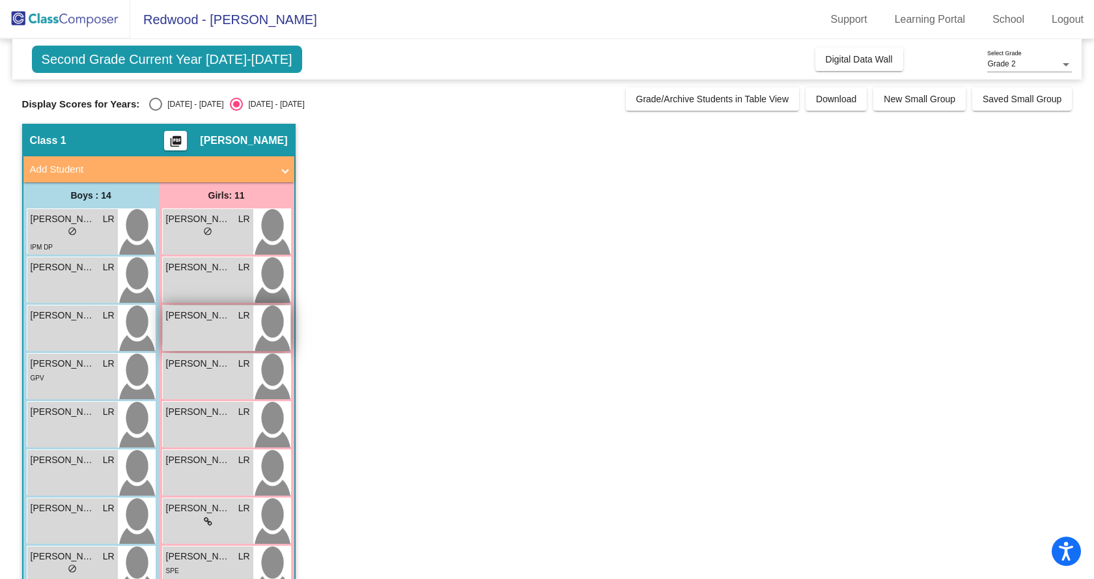
click at [197, 329] on div "Aria Rodriguez LR lock do_not_disturb_alt" at bounding box center [208, 328] width 90 height 46
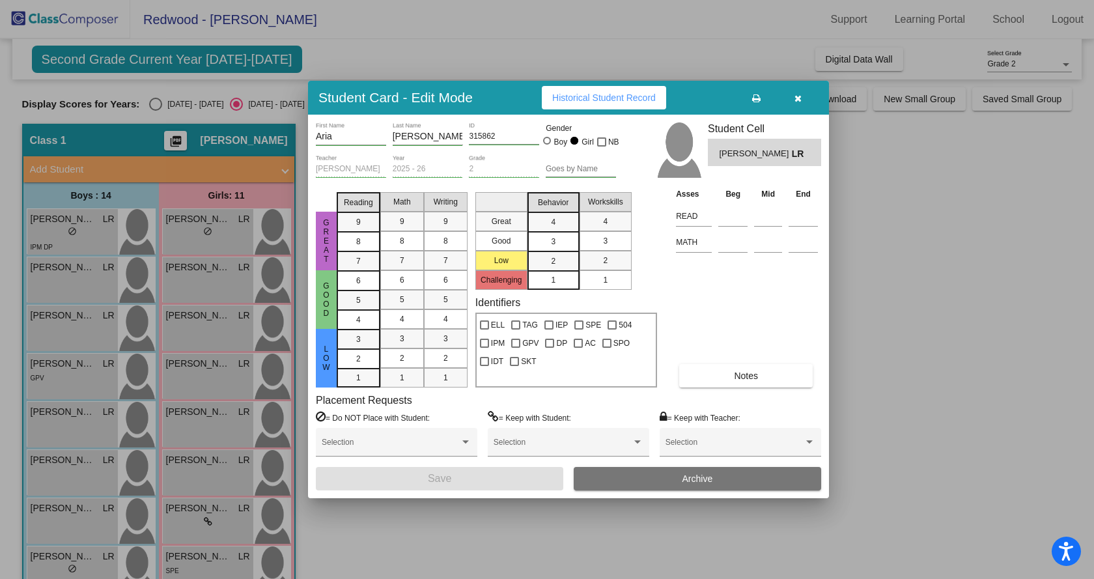
click at [615, 93] on span "Historical Student Record" at bounding box center [604, 97] width 104 height 10
click at [793, 90] on button "button" at bounding box center [798, 97] width 42 height 23
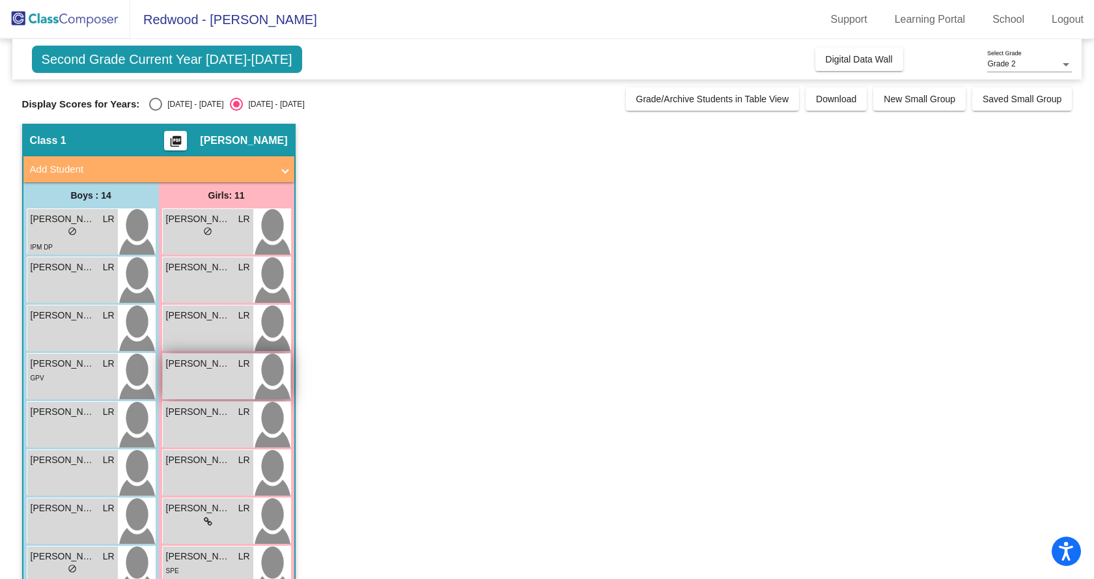
click at [205, 379] on div "Ava Quintanilla LR lock do_not_disturb_alt" at bounding box center [208, 376] width 90 height 46
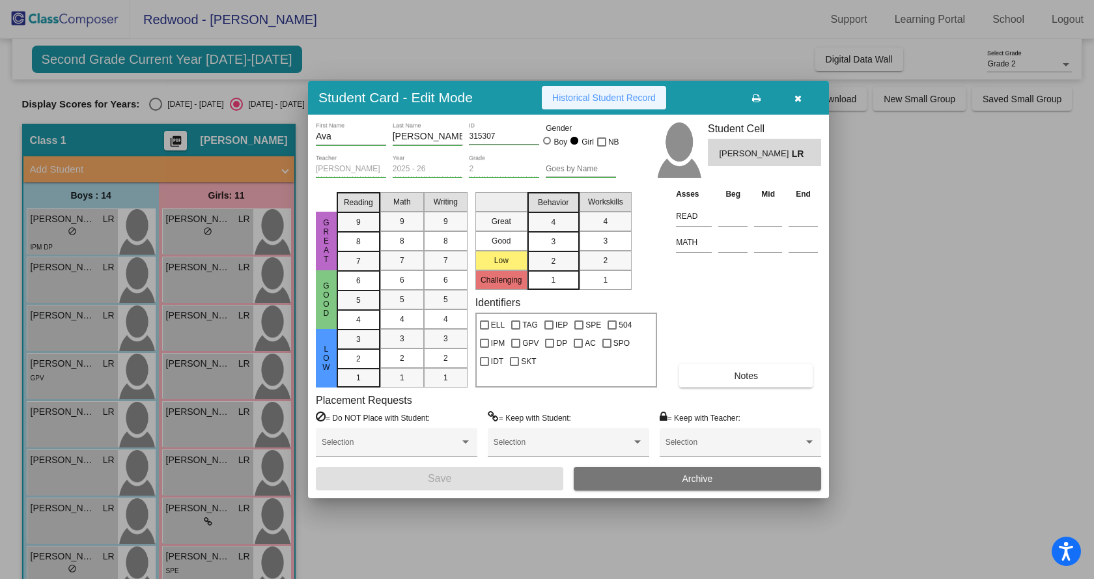
click at [607, 94] on span "Historical Student Record" at bounding box center [604, 97] width 104 height 10
drag, startPoint x: 790, startPoint y: 93, endPoint x: 783, endPoint y: 92, distance: 7.3
click at [790, 93] on button "button" at bounding box center [798, 97] width 42 height 23
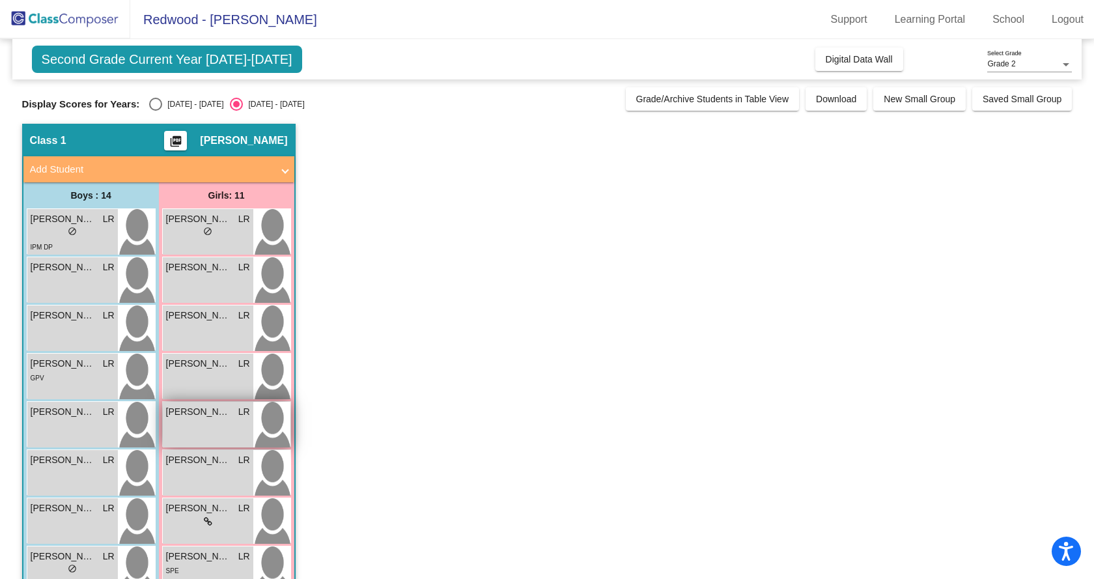
click at [196, 424] on div "Ella Wyatt LR lock do_not_disturb_alt" at bounding box center [208, 425] width 90 height 46
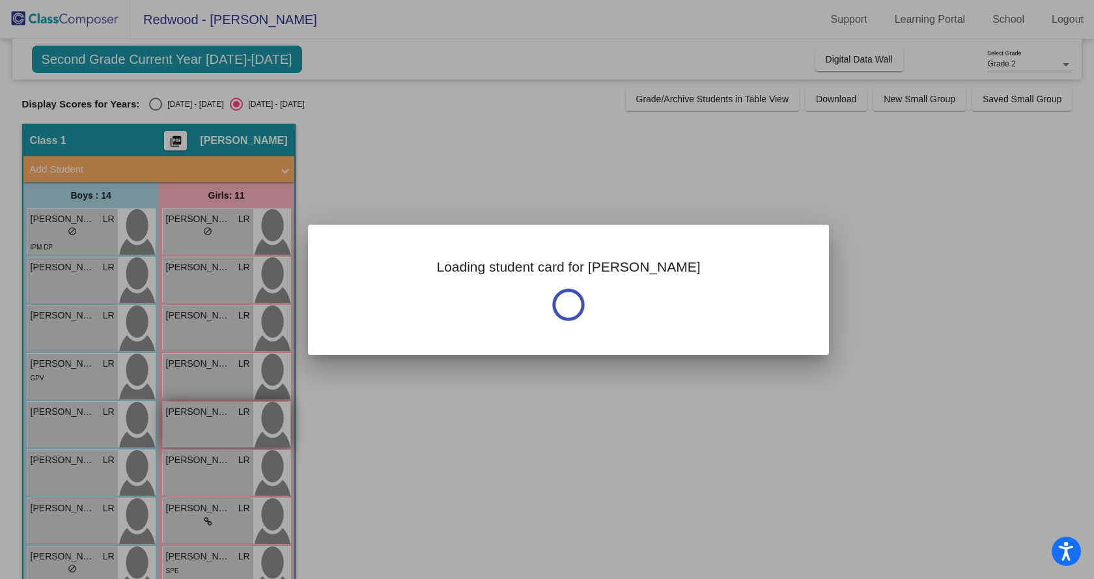
click at [196, 424] on div at bounding box center [547, 289] width 1094 height 579
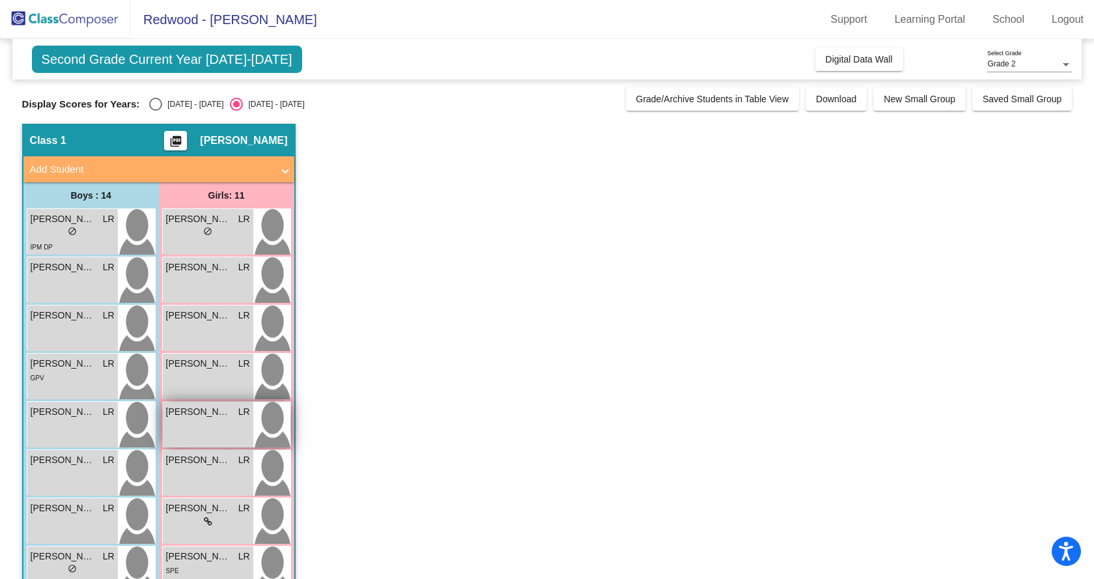
click at [197, 426] on div "Ella Wyatt LR lock do_not_disturb_alt" at bounding box center [208, 425] width 90 height 46
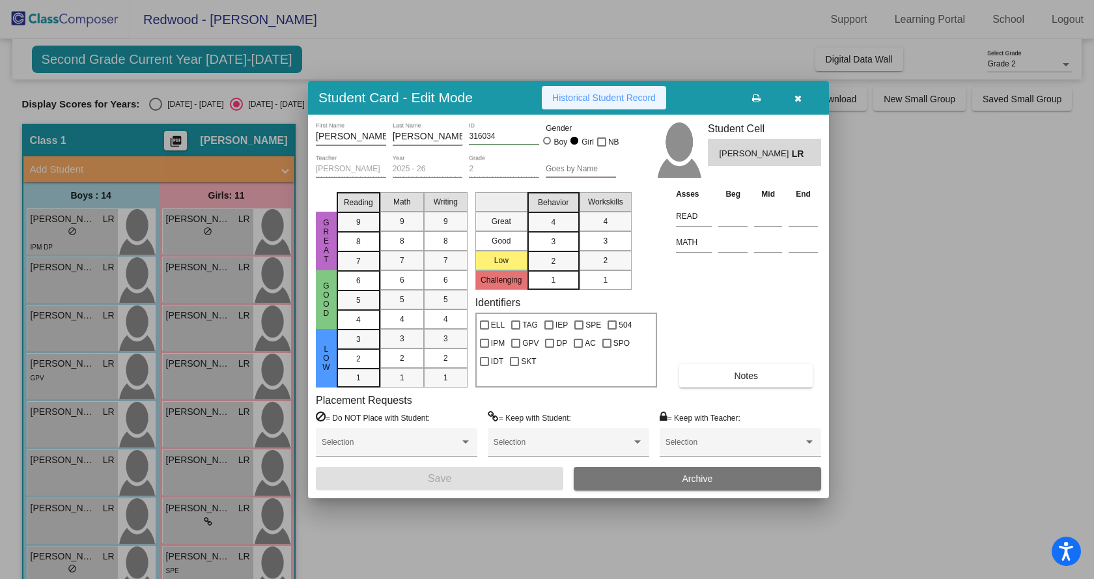
click at [594, 93] on span "Historical Student Record" at bounding box center [604, 97] width 104 height 10
click at [797, 96] on icon "button" at bounding box center [797, 98] width 7 height 9
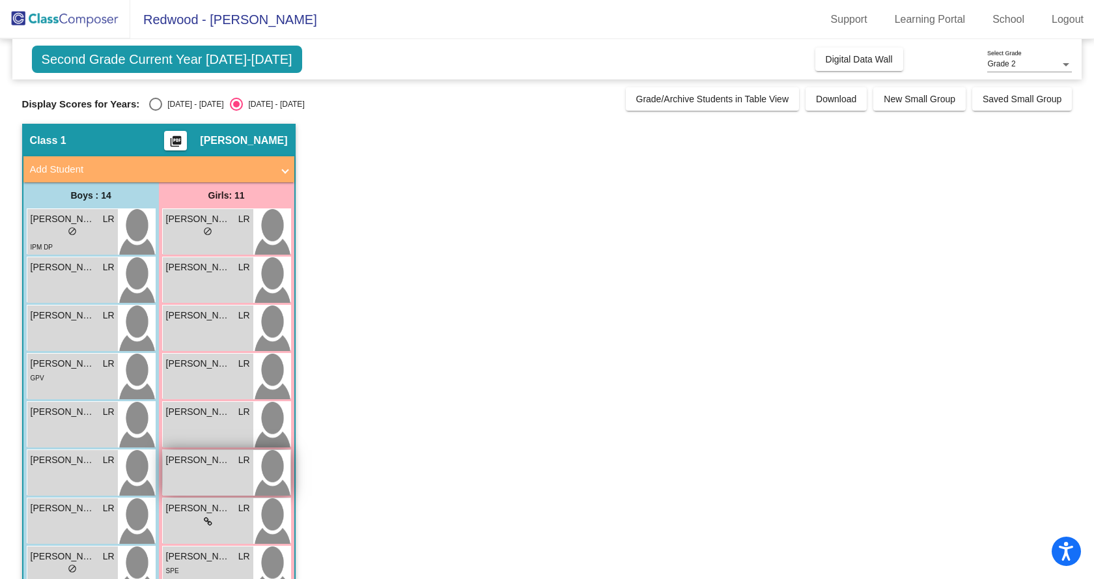
click at [181, 477] on div "Korbyn Fraser LR lock do_not_disturb_alt" at bounding box center [208, 473] width 90 height 46
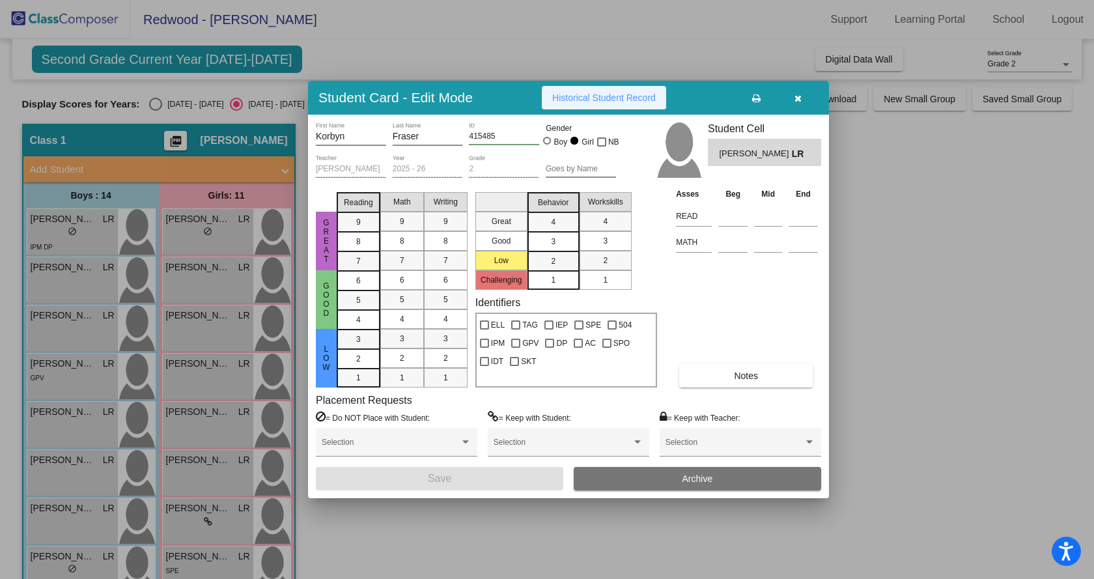
click at [574, 102] on span "Historical Student Record" at bounding box center [604, 97] width 104 height 10
click at [794, 99] on icon "button" at bounding box center [797, 98] width 7 height 9
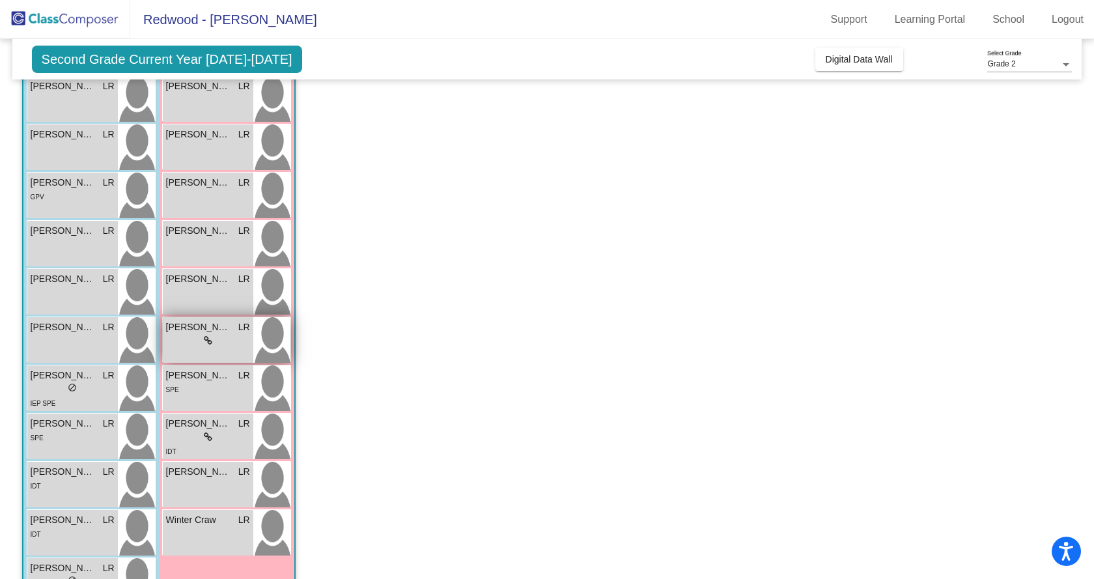
scroll to position [195, 0]
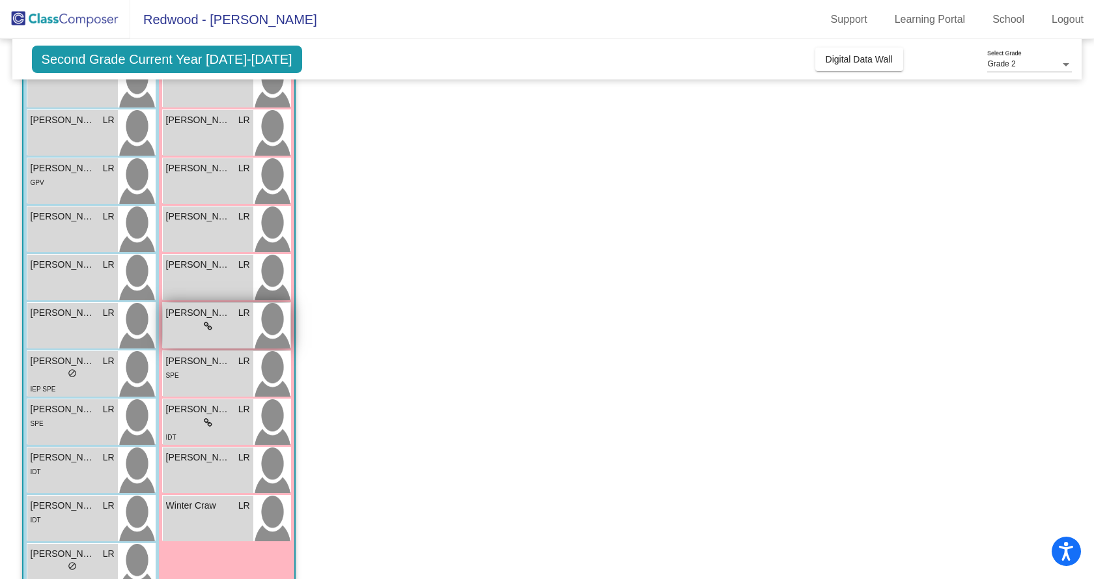
click at [189, 329] on div "lock do_not_disturb_alt" at bounding box center [208, 327] width 84 height 14
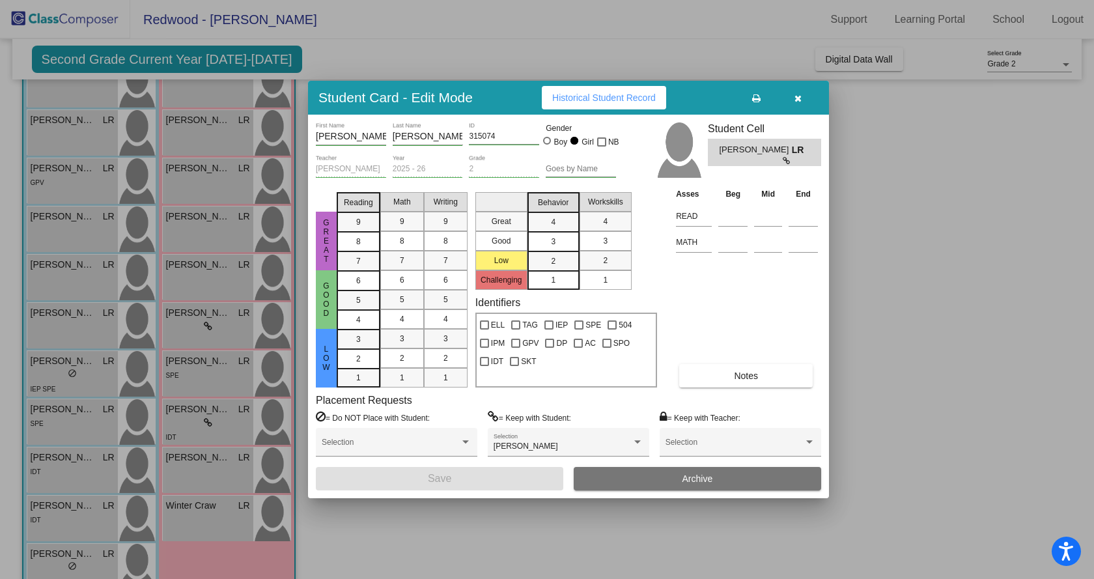
click at [583, 102] on span "Historical Student Record" at bounding box center [604, 97] width 104 height 10
click at [203, 366] on div at bounding box center [547, 289] width 1094 height 579
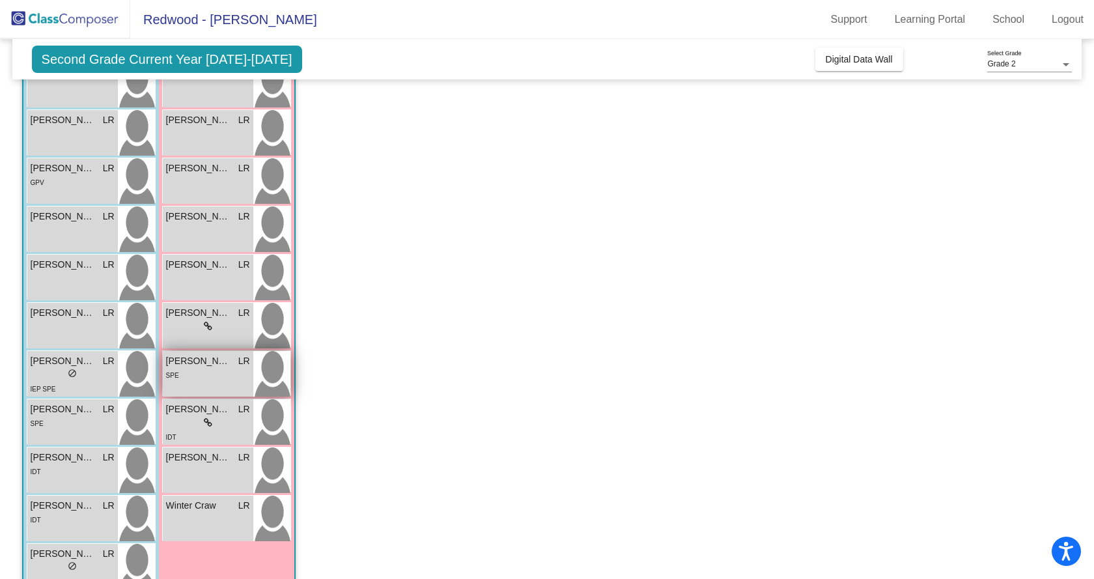
click at [203, 366] on span "[PERSON_NAME]" at bounding box center [198, 361] width 65 height 14
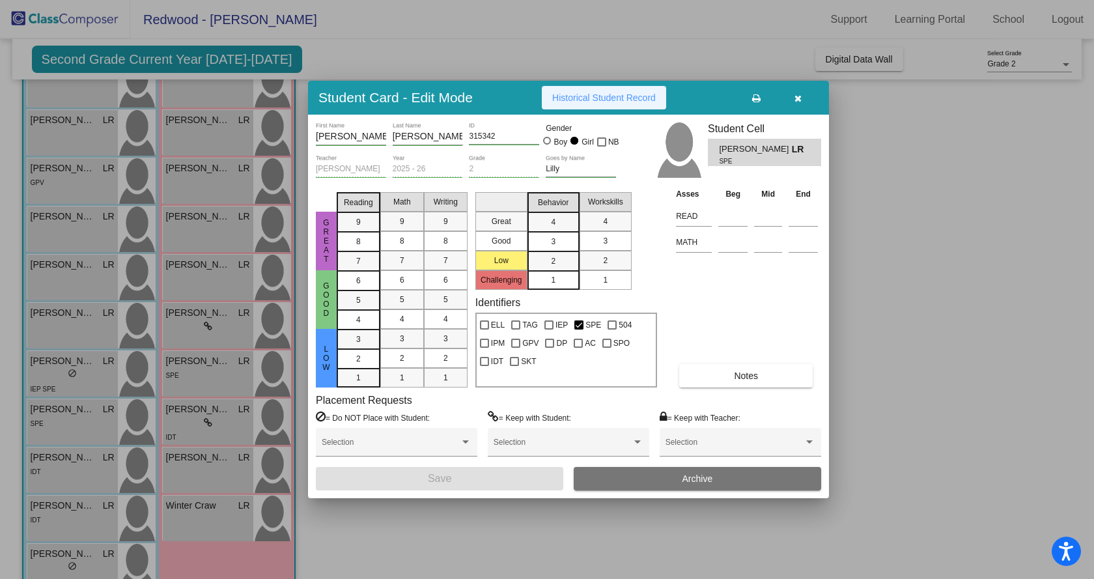
click at [587, 94] on span "Historical Student Record" at bounding box center [604, 97] width 104 height 10
click at [182, 421] on div at bounding box center [547, 289] width 1094 height 579
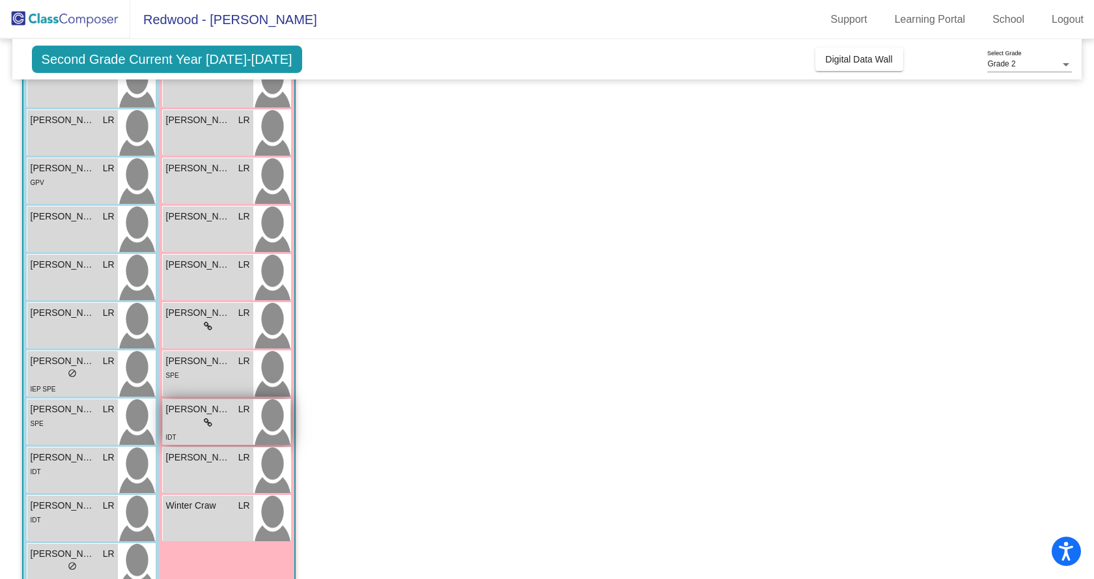
click at [182, 421] on div "lock do_not_disturb_alt" at bounding box center [208, 423] width 84 height 14
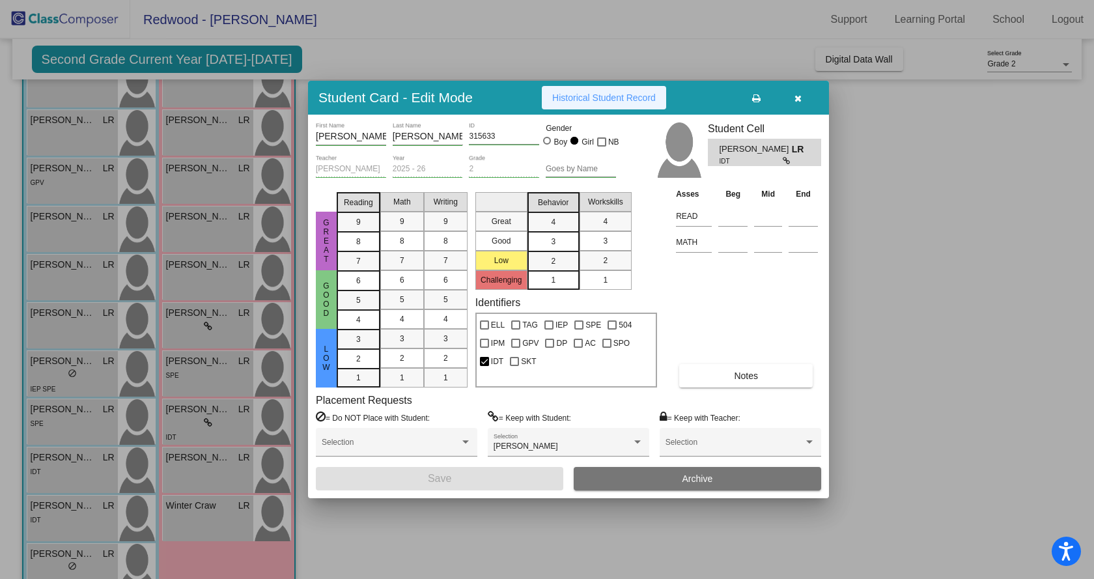
click at [605, 92] on span "Historical Student Record" at bounding box center [604, 97] width 104 height 10
click at [209, 472] on div at bounding box center [547, 289] width 1094 height 579
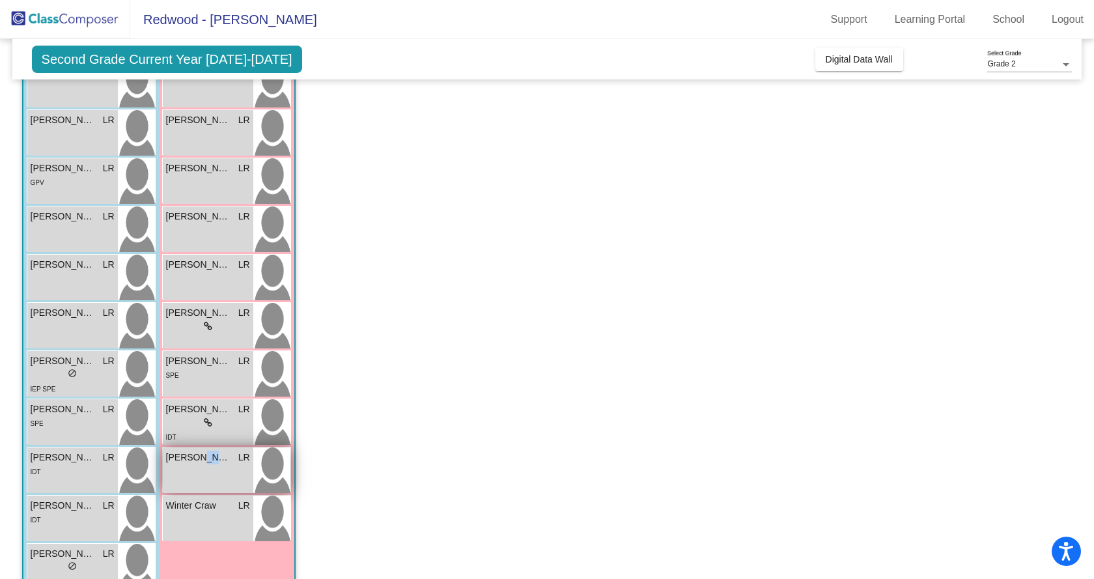
click at [209, 472] on div "Olivia Newell LR lock do_not_disturb_alt" at bounding box center [208, 470] width 90 height 46
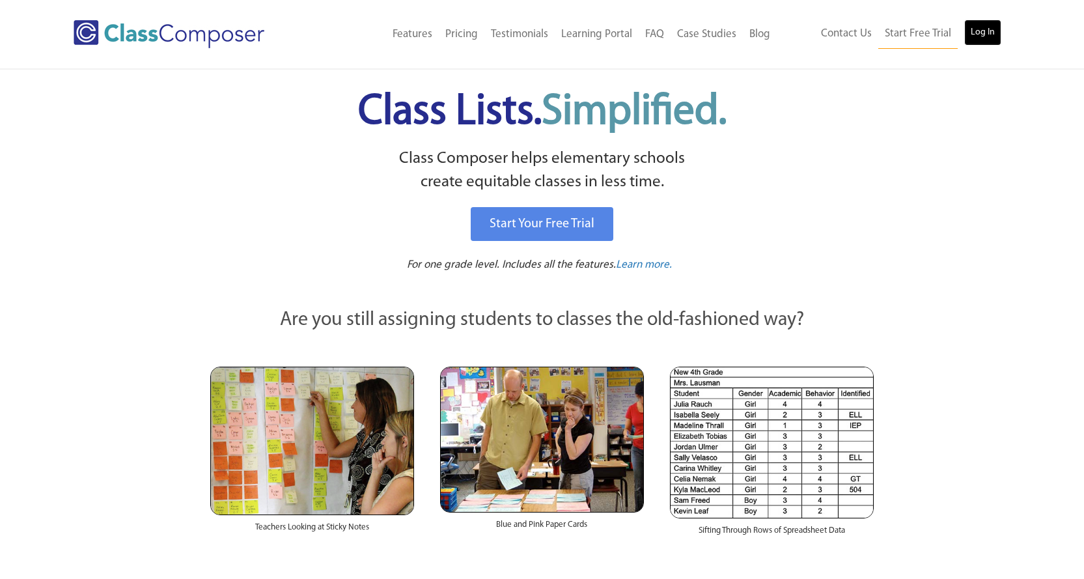
click at [974, 36] on link "Log In" at bounding box center [982, 33] width 37 height 26
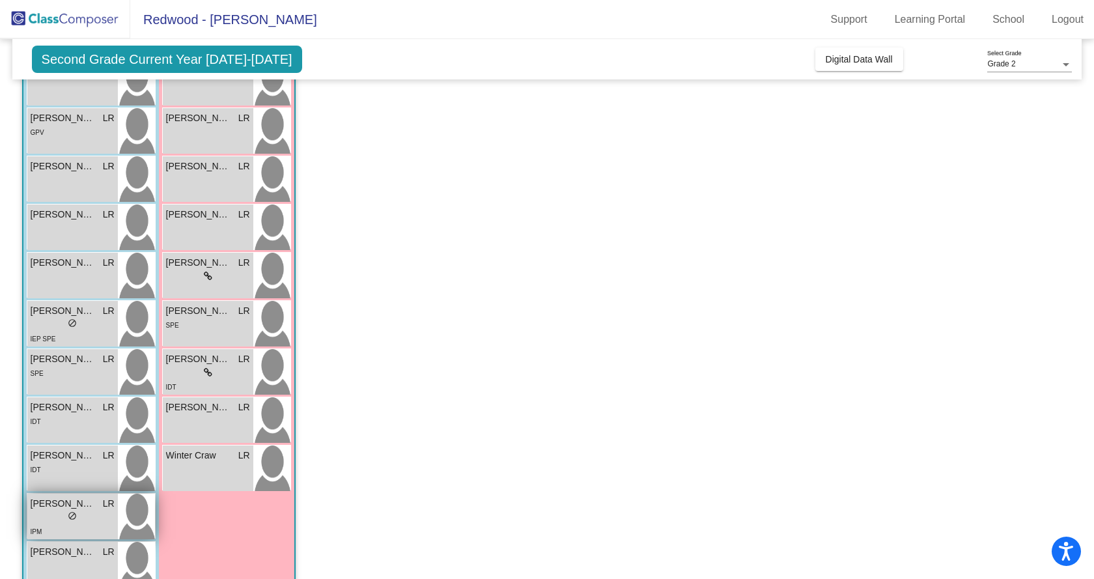
scroll to position [325, 0]
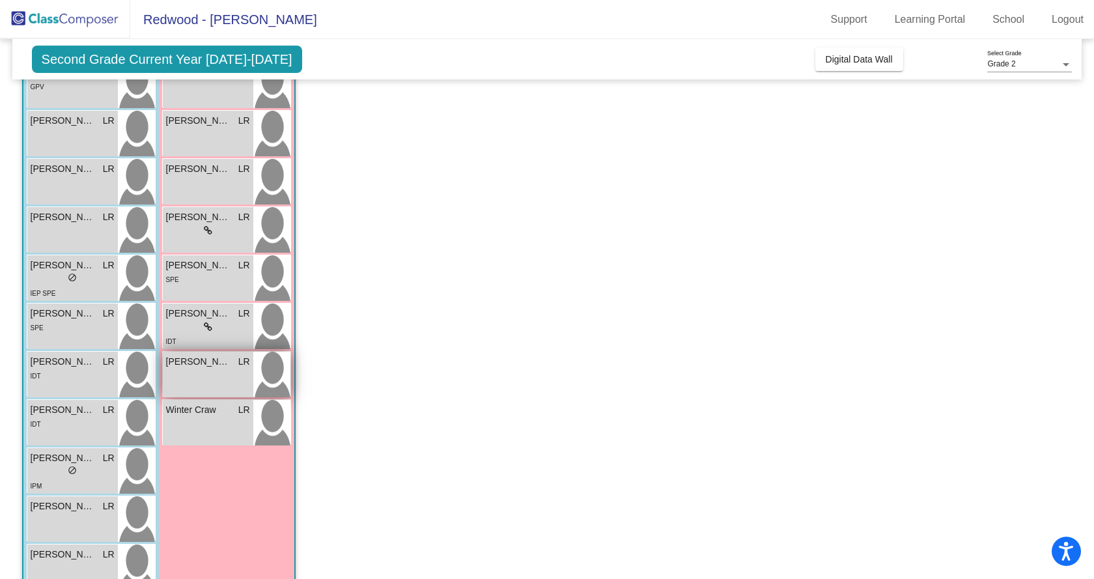
click at [205, 398] on div "[PERSON_NAME] LR lock do_not_disturb_alt [PERSON_NAME] LR lock do_not_disturb_a…" at bounding box center [226, 182] width 129 height 530
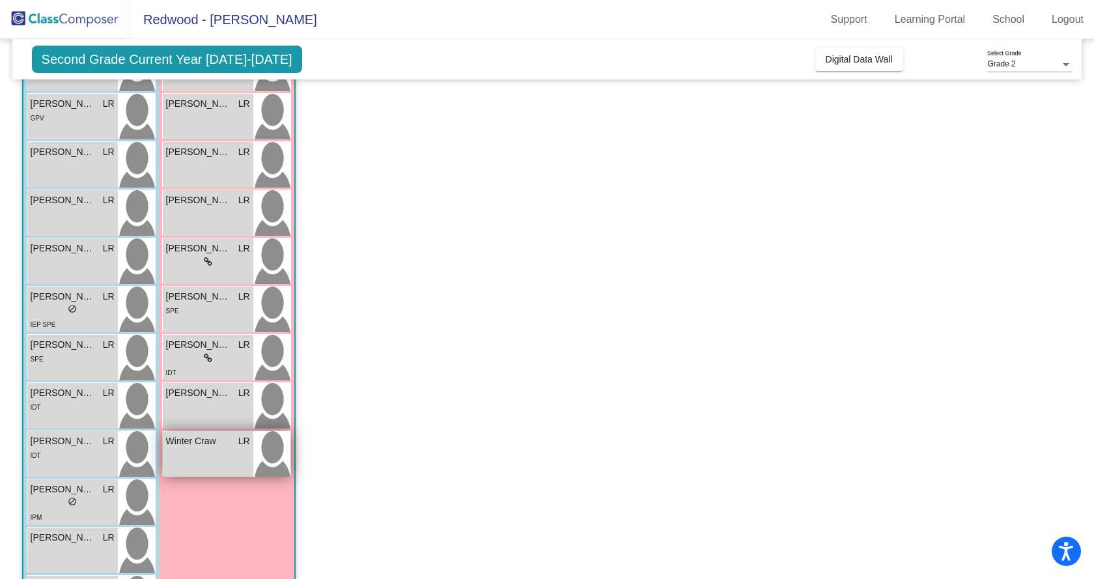
click at [219, 454] on div "Winter [PERSON_NAME] lock do_not_disturb_alt" at bounding box center [208, 454] width 90 height 46
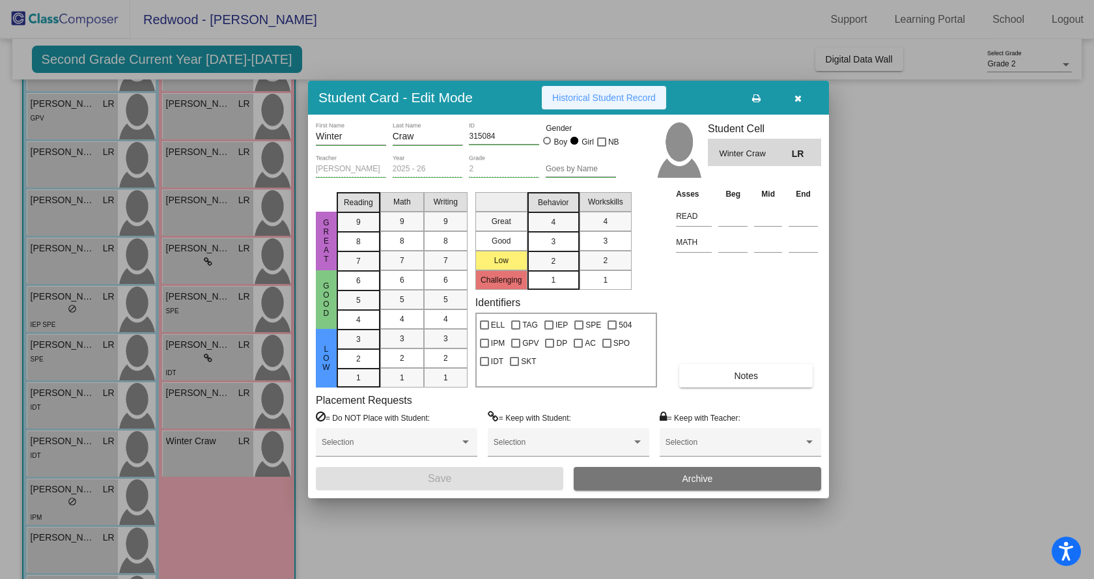
click at [611, 96] on span "Historical Student Record" at bounding box center [604, 97] width 104 height 10
